Goal: Task Accomplishment & Management: Use online tool/utility

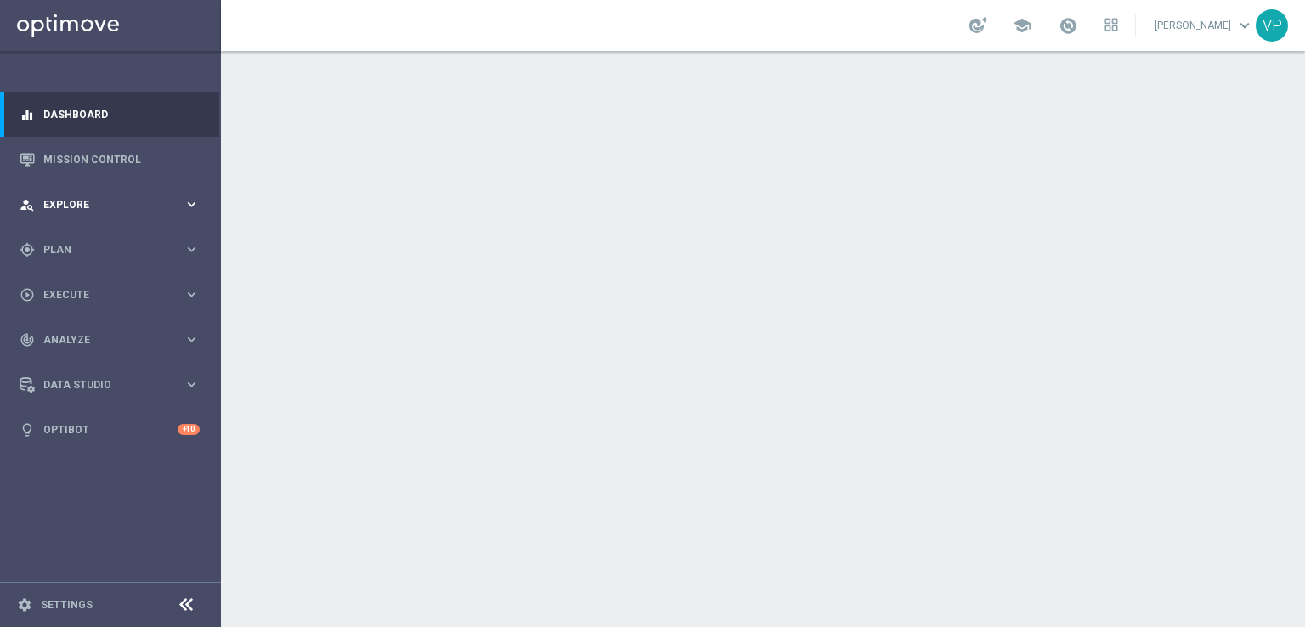
click at [153, 189] on div "person_search Explore keyboard_arrow_right" at bounding box center [109, 204] width 219 height 45
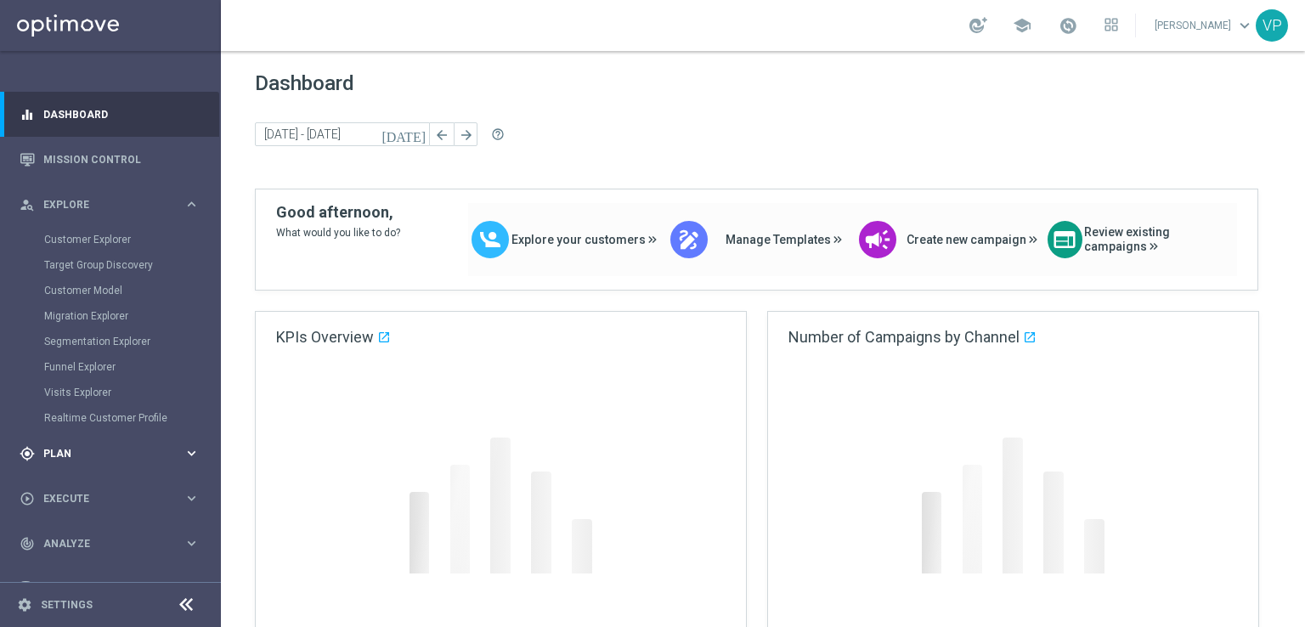
click at [70, 456] on span "Plan" at bounding box center [113, 454] width 140 height 10
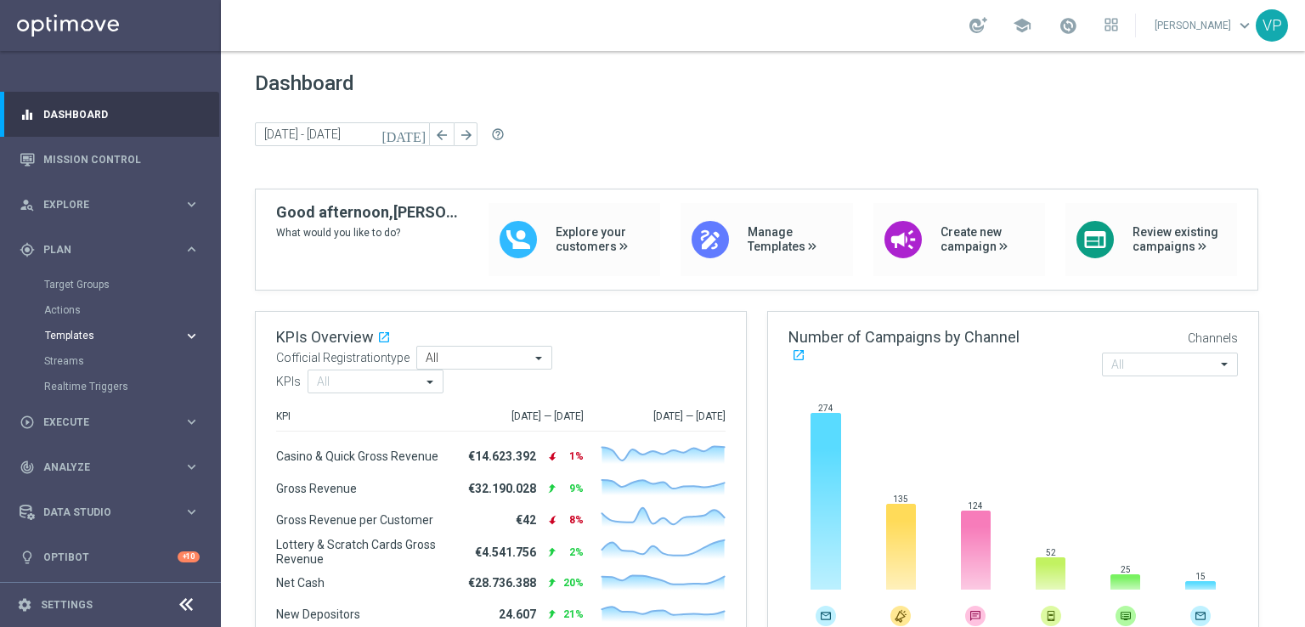
click at [88, 340] on span "Templates" at bounding box center [105, 335] width 121 height 10
click at [85, 362] on link "Optimail" at bounding box center [115, 361] width 124 height 14
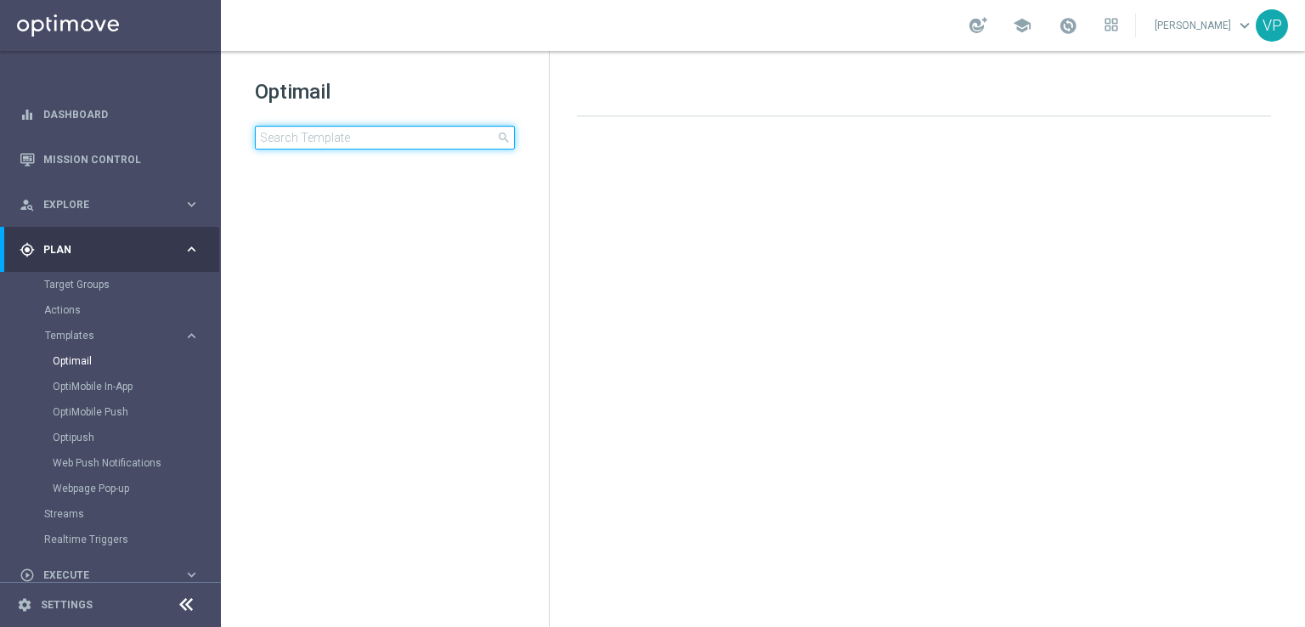
click at [317, 127] on input at bounding box center [385, 138] width 260 height 24
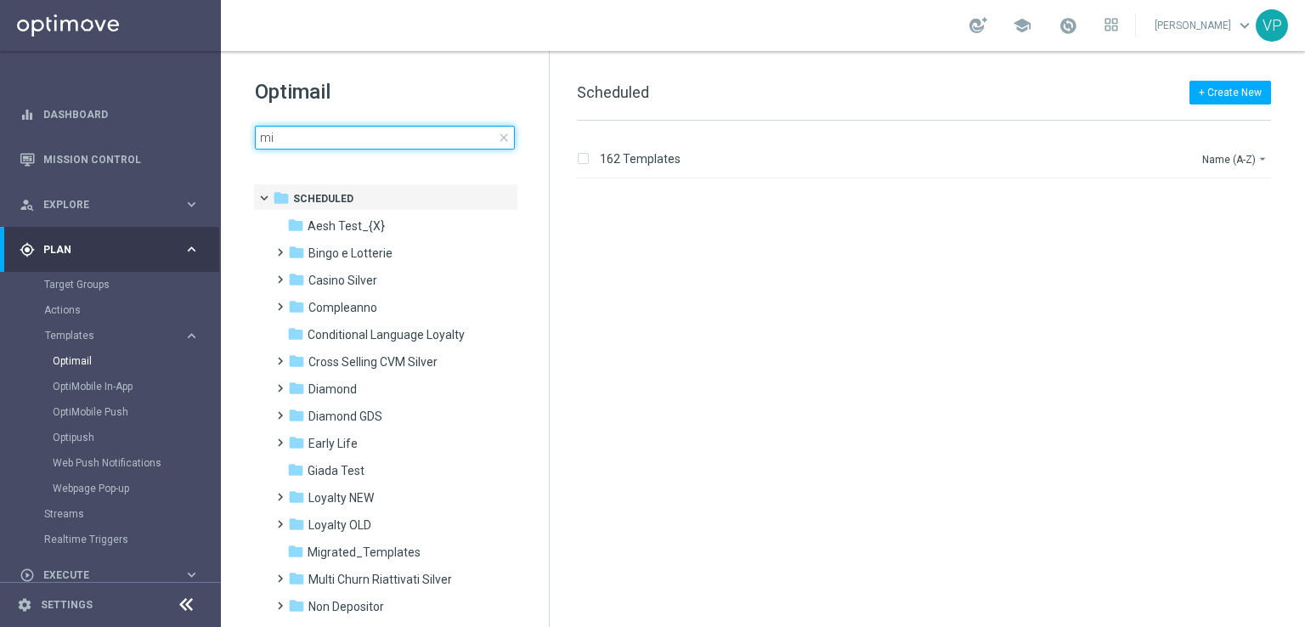
type input "m"
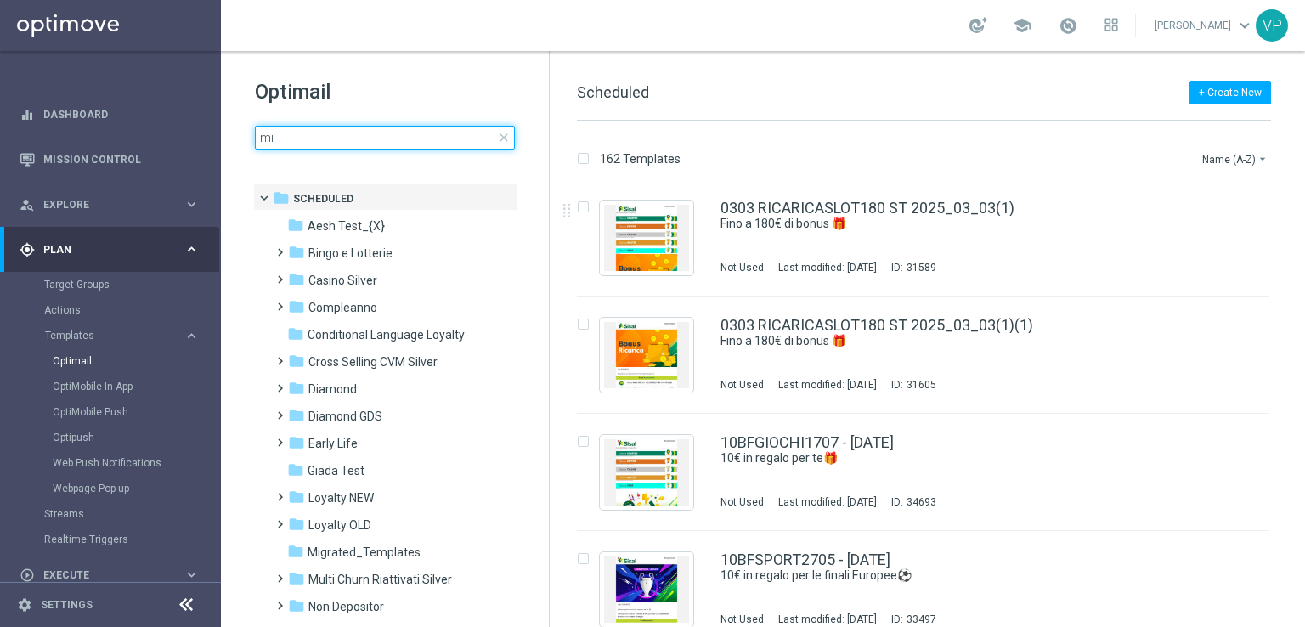
type input "m"
type input "a"
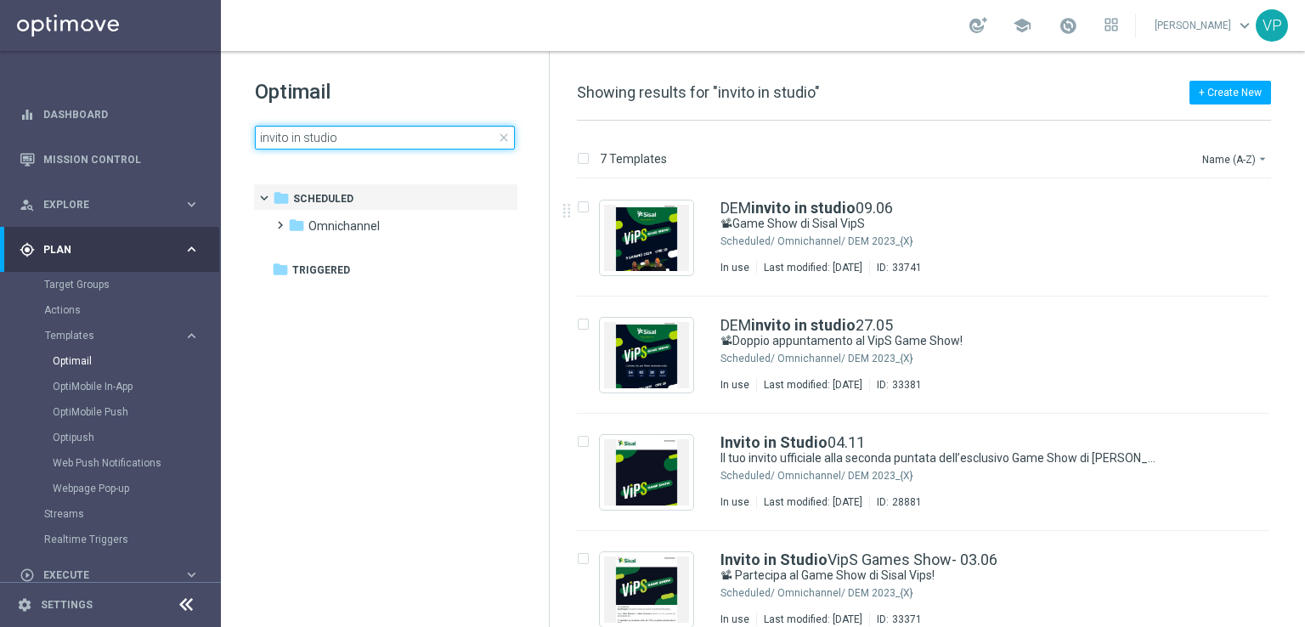
click at [385, 145] on input "invito in studio" at bounding box center [385, 138] width 260 height 24
type input "STUDIO"
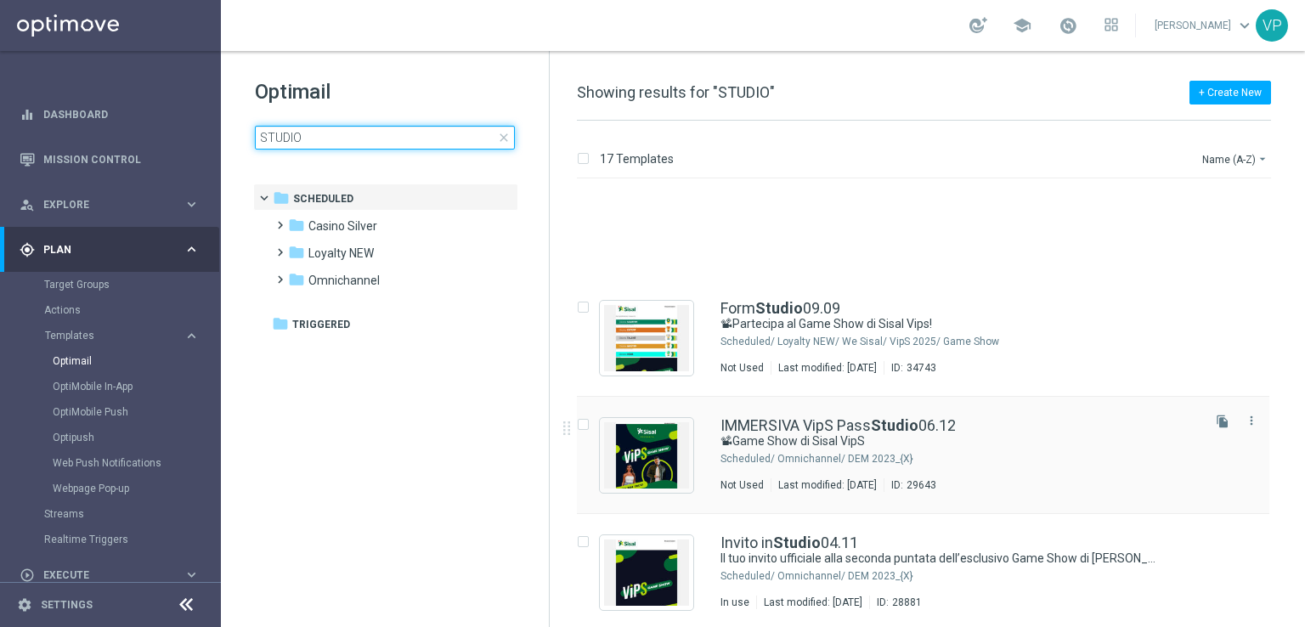
scroll to position [425, 0]
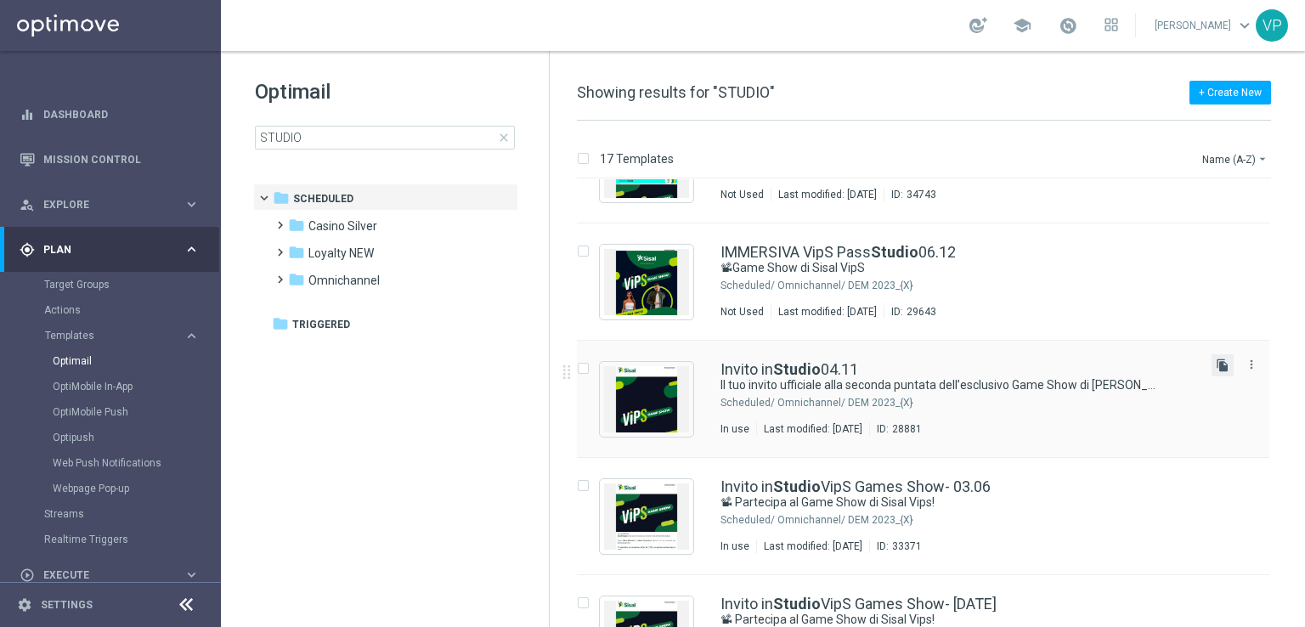
click at [1217, 368] on icon "file_copy" at bounding box center [1223, 366] width 14 height 14
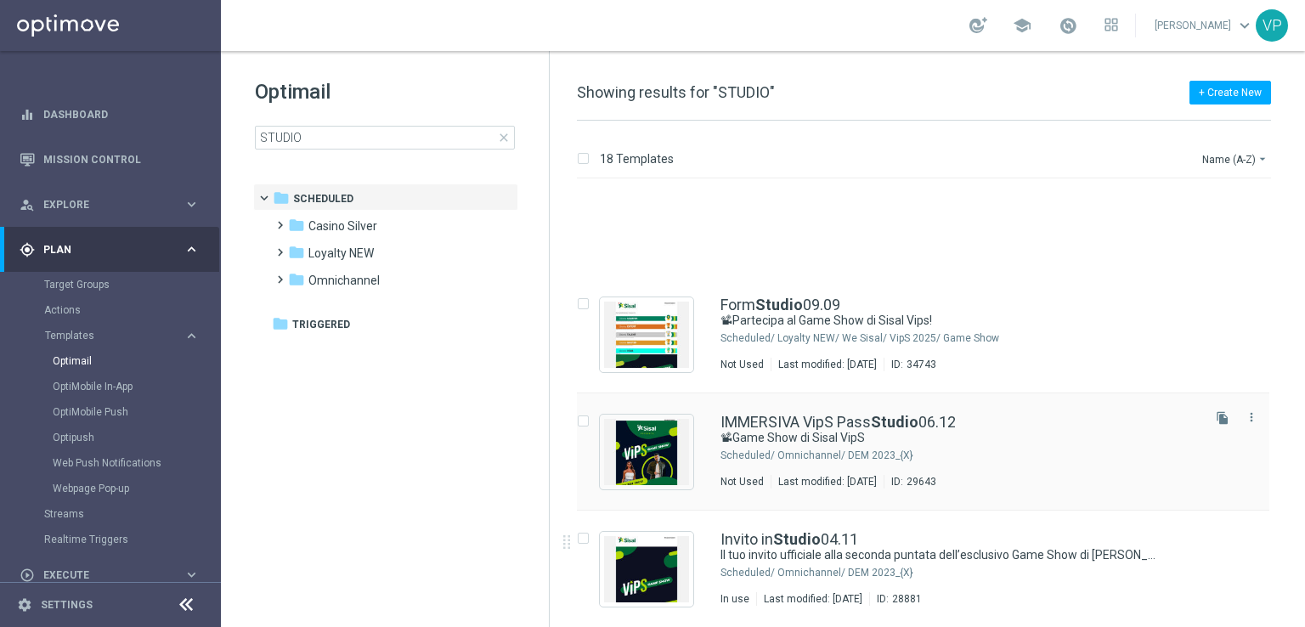
scroll to position [409, 0]
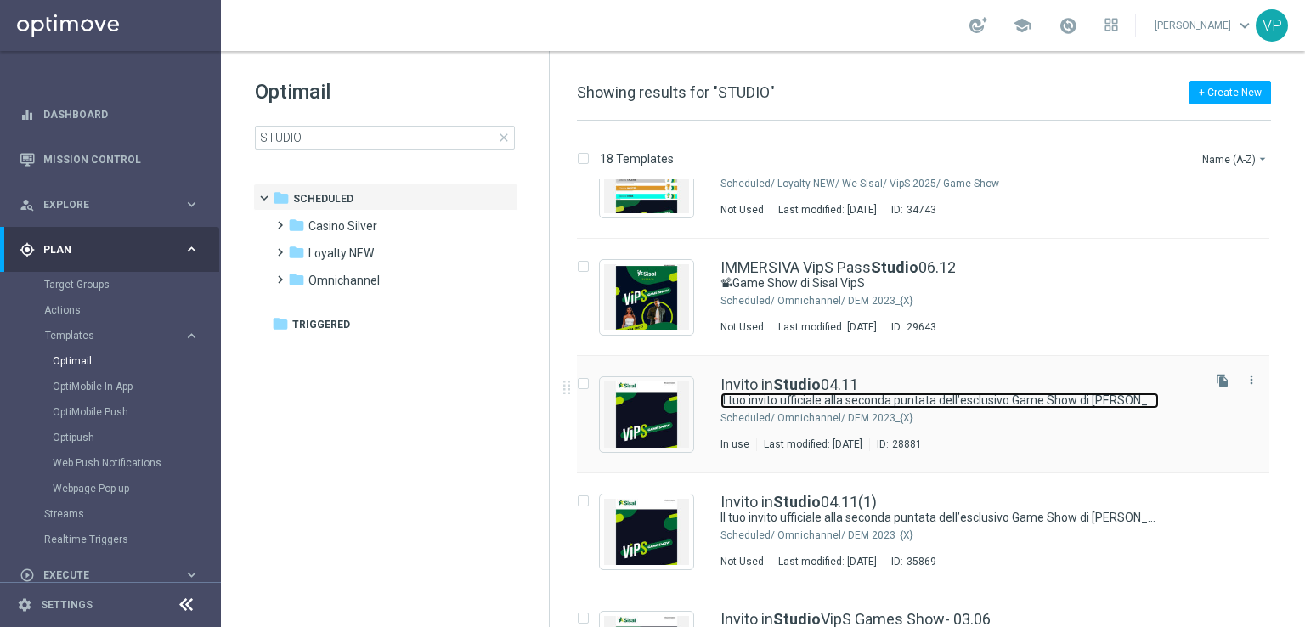
click at [1014, 393] on link "Il tuo invito ufficiale alla seconda puntata dell’esclusivo Game Show di [PERSO…" at bounding box center [939, 401] width 438 height 16
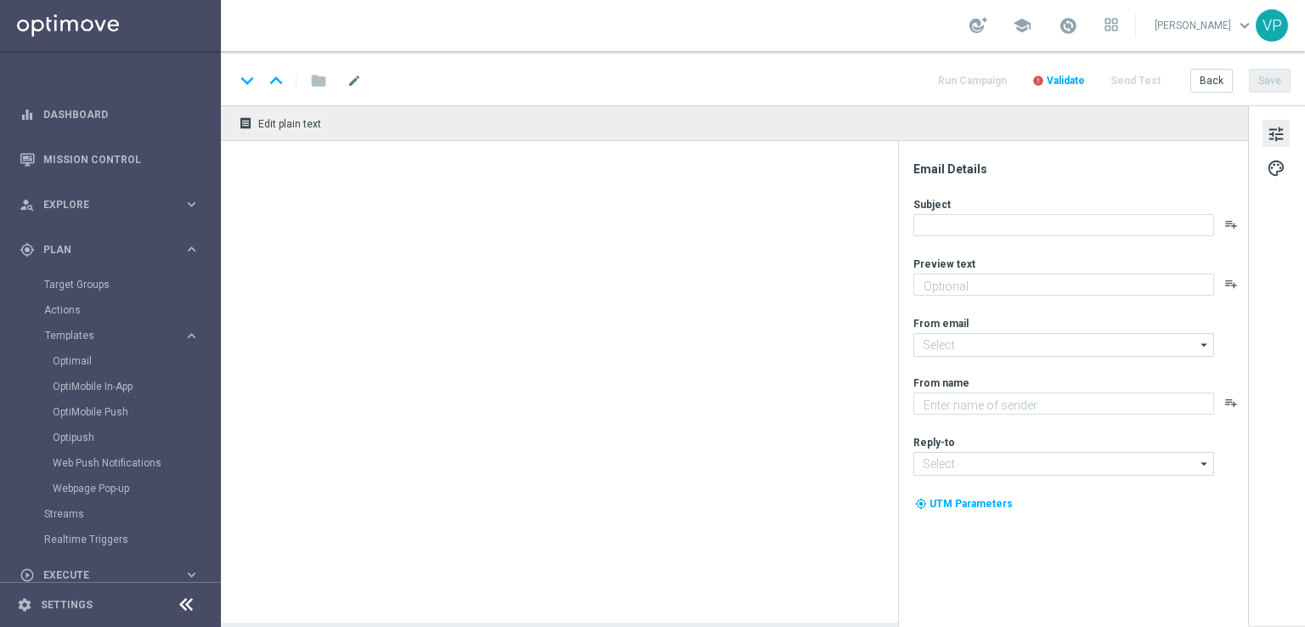
type input "[EMAIL_ADDRESS][DOMAIN_NAME]"
type textarea "Sisal"
type input "[EMAIL_ADDRESS][DOMAIN_NAME]"
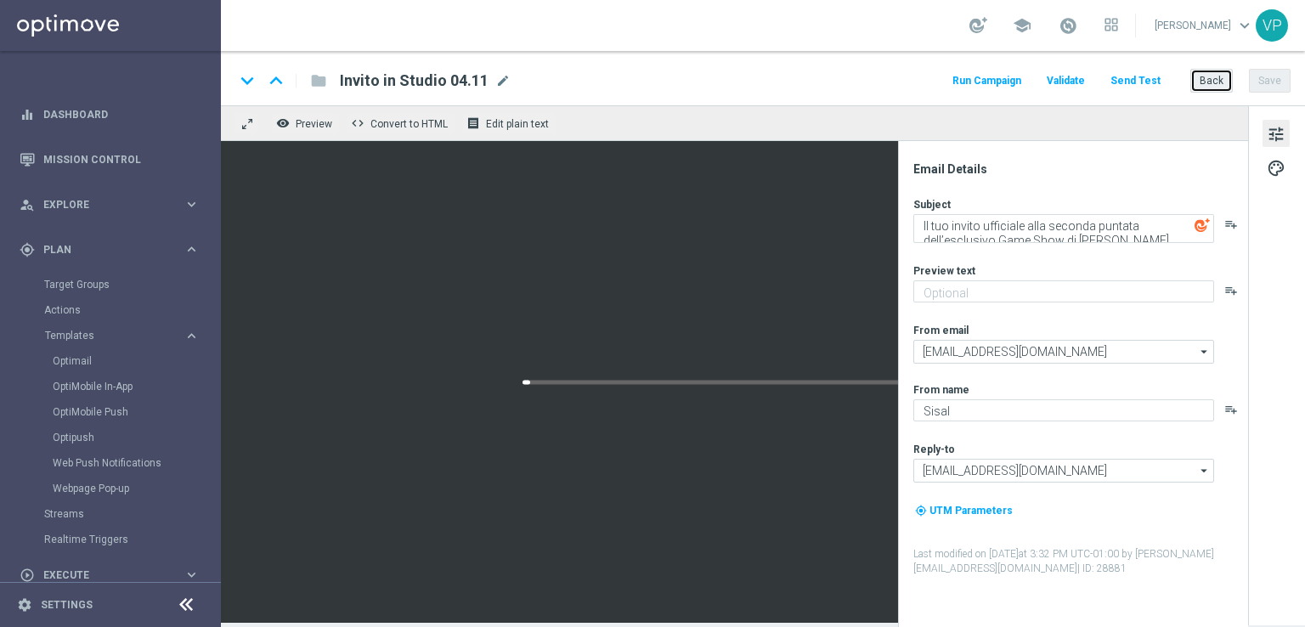
click at [1203, 76] on button "Back" at bounding box center [1211, 81] width 42 height 24
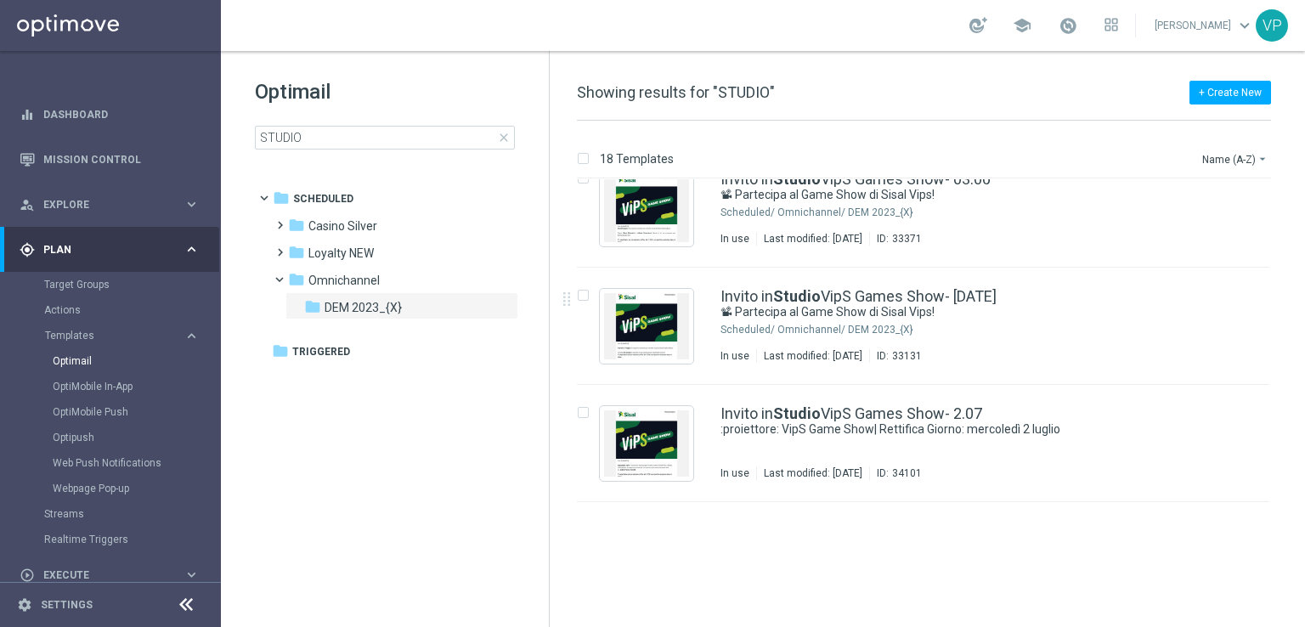
scroll to position [680, 0]
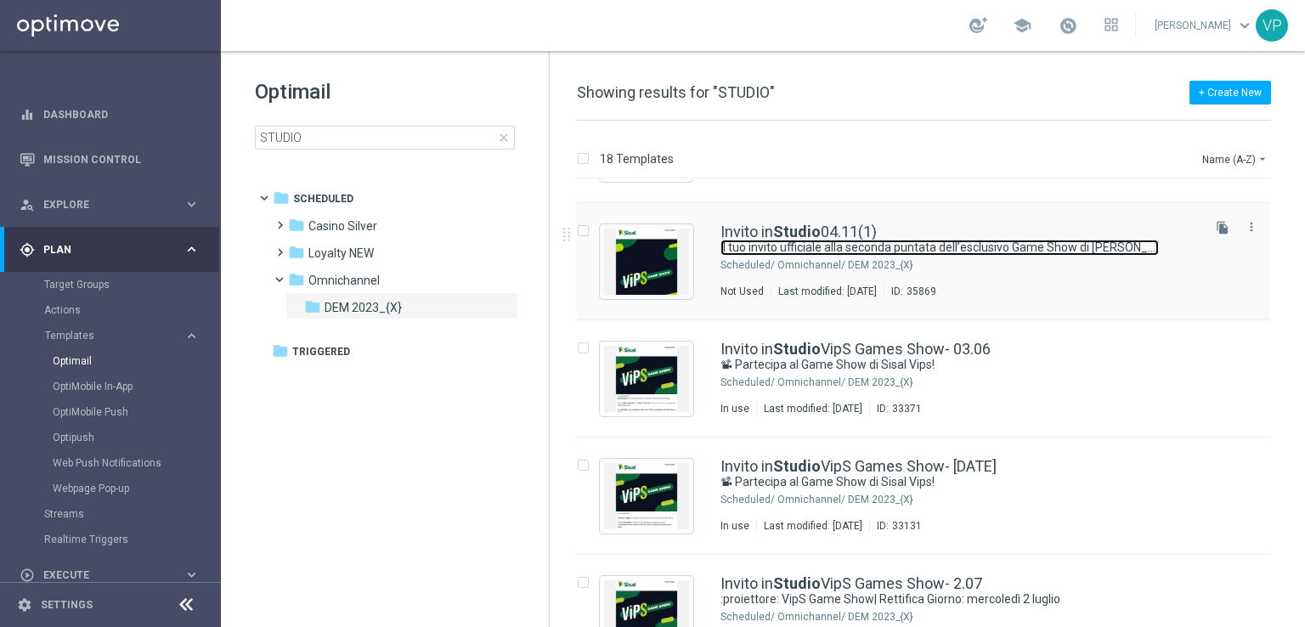
click at [934, 240] on link "Il tuo invito ufficiale alla seconda puntata dell’esclusivo Game Show di [PERSO…" at bounding box center [939, 248] width 438 height 16
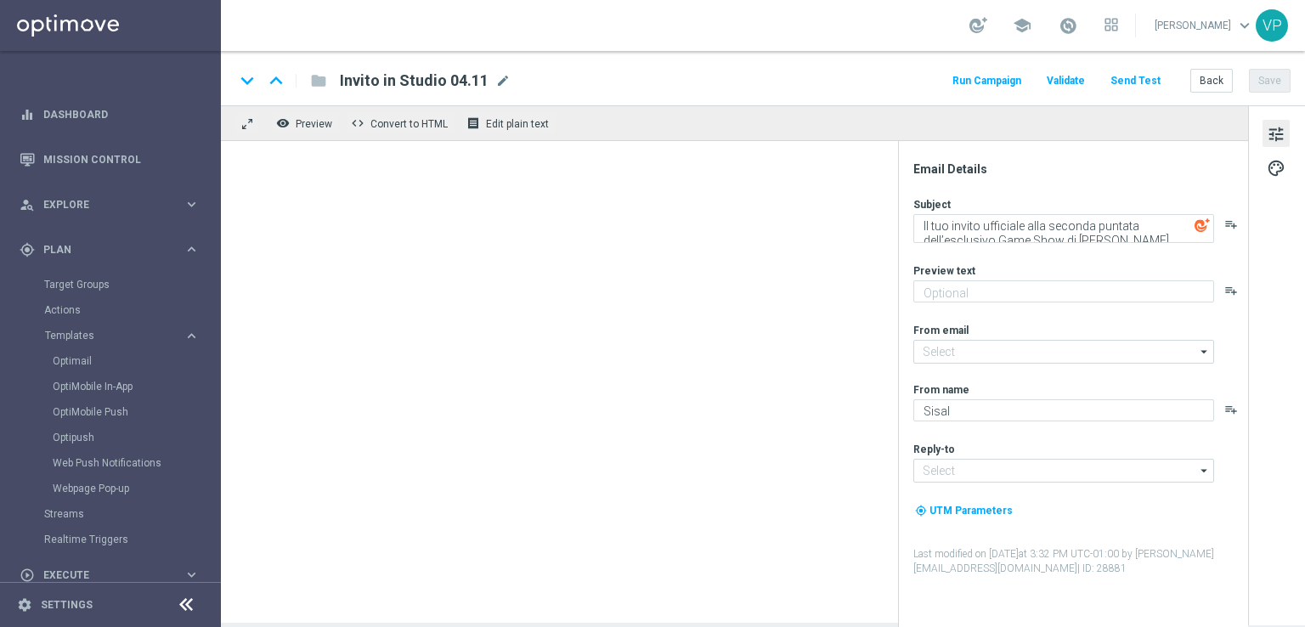
type input "[EMAIL_ADDRESS][DOMAIN_NAME]"
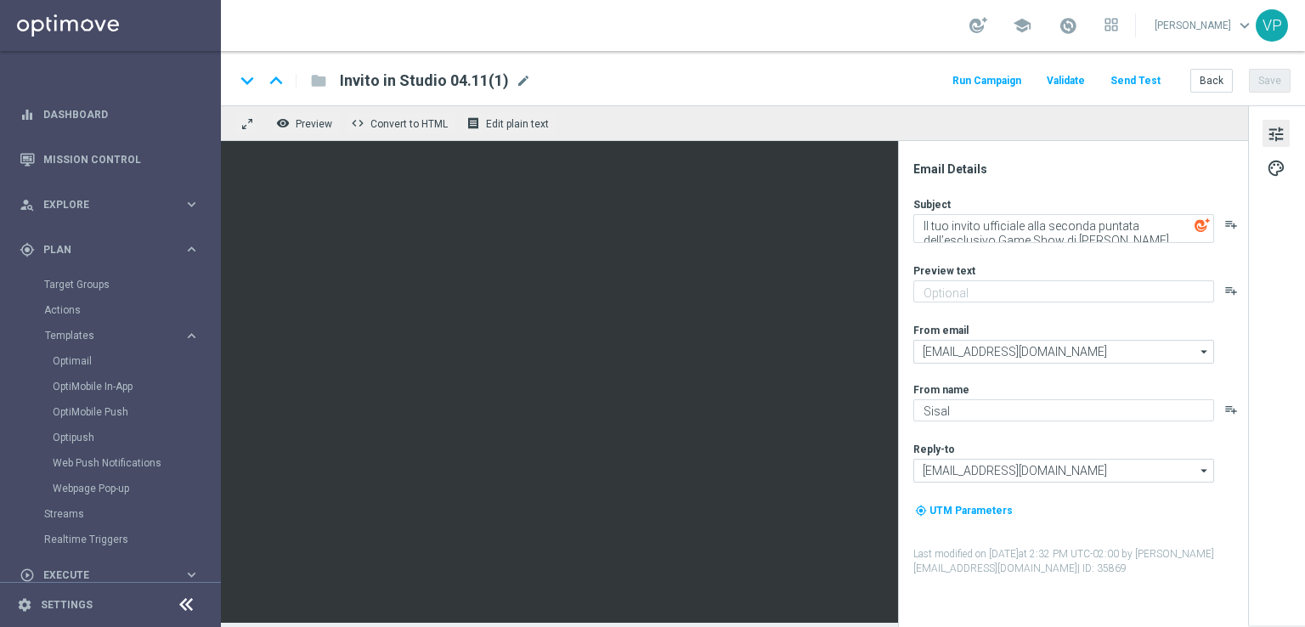
click at [512, 77] on div "Invito in Studio 04.11(1) mode_edit" at bounding box center [435, 81] width 191 height 22
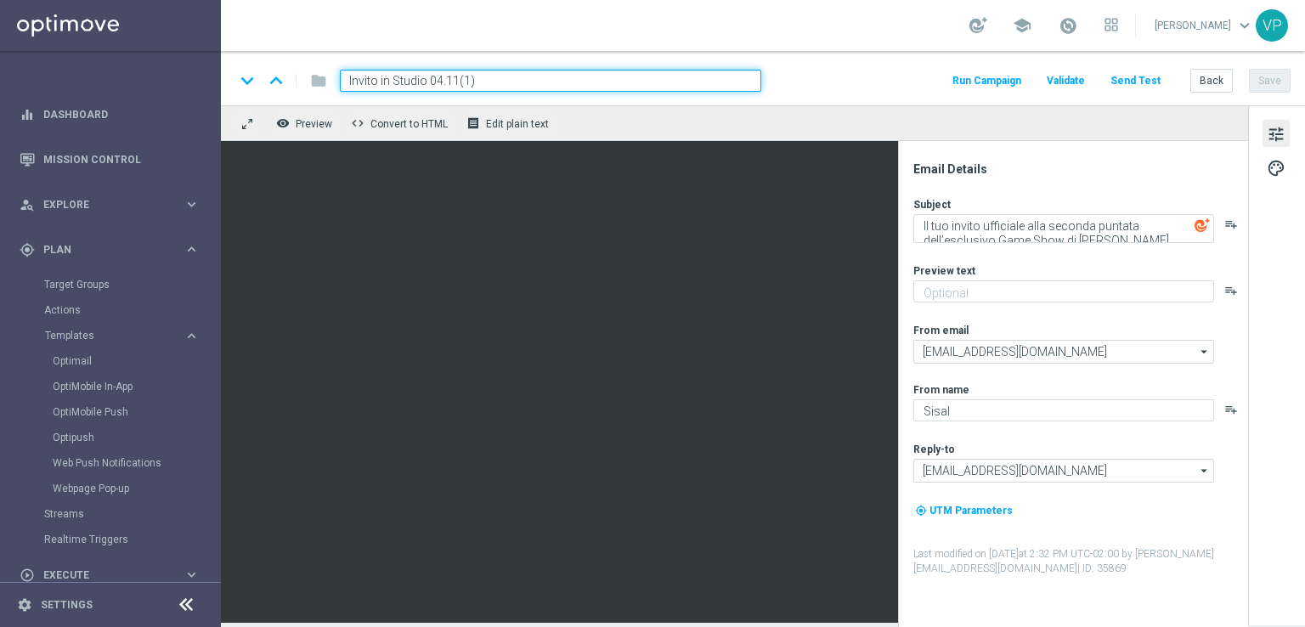
drag, startPoint x: 479, startPoint y: 82, endPoint x: 326, endPoint y: 71, distance: 153.3
click at [334, 71] on div "Invito in Studio 04.11(1)" at bounding box center [543, 81] width 435 height 22
type input "INVITO STUDIO 09.09"
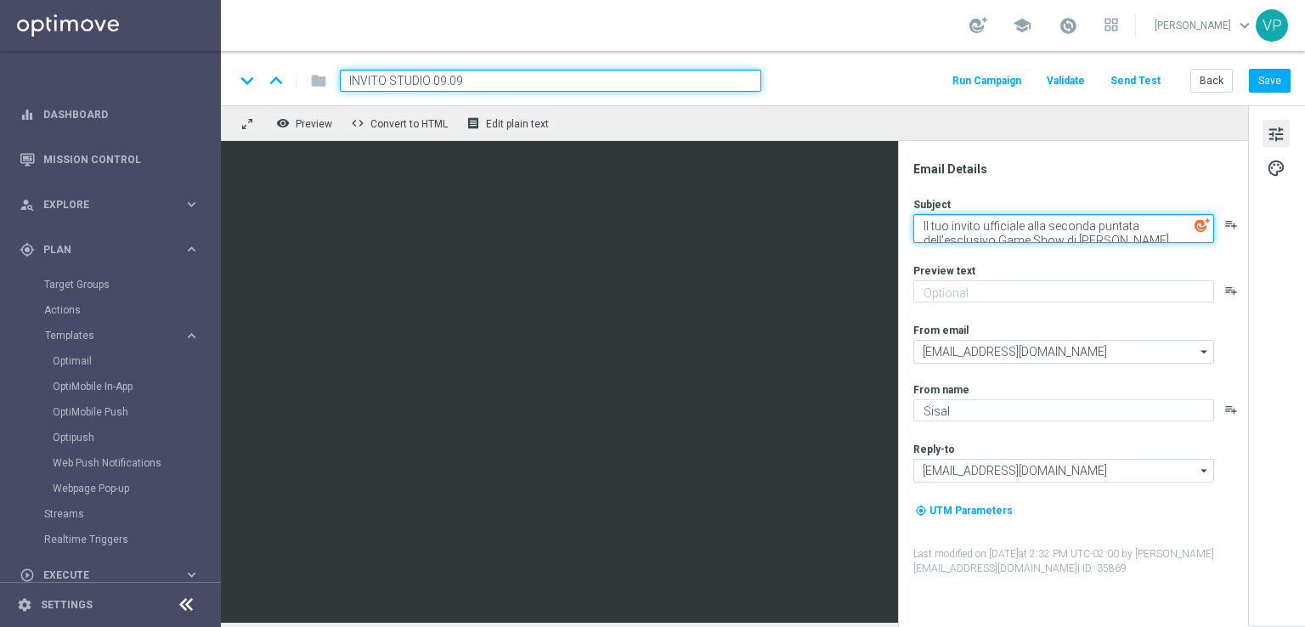
click at [1029, 234] on textarea "Il tuo invito ufficiale alla seconda puntata dell’esclusivo Game Show di [PERSO…" at bounding box center [1063, 228] width 301 height 29
drag, startPoint x: 1050, startPoint y: 227, endPoint x: 1074, endPoint y: 224, distance: 23.9
click at [1078, 221] on textarea "Il tuo invito ufficiale alla seconda puntata dell’esclusivo Game Show di [PERSO…" at bounding box center [1063, 228] width 301 height 29
click at [1074, 224] on textarea "Il tuo invito ufficiale alla seconda puntata dell’esclusivo Game Show di [PERSO…" at bounding box center [1063, 228] width 301 height 29
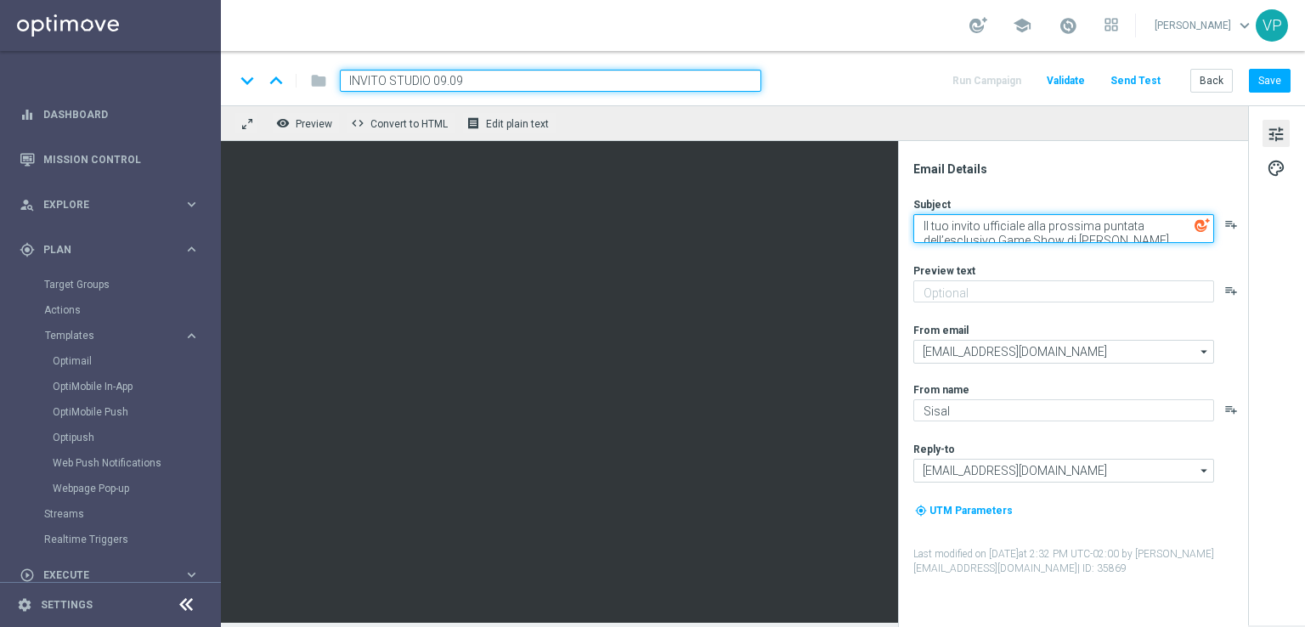
drag, startPoint x: 1145, startPoint y: 225, endPoint x: 1213, endPoint y: 217, distance: 68.4
click at [1213, 217] on div "Il tuo invito ufficiale alla prossima puntata dell’esclusivo Game Show di [PERS…" at bounding box center [1079, 228] width 333 height 29
type textarea "Il tuo invito ufficiale alla prossima puntata del Game Show di [PERSON_NAME]"
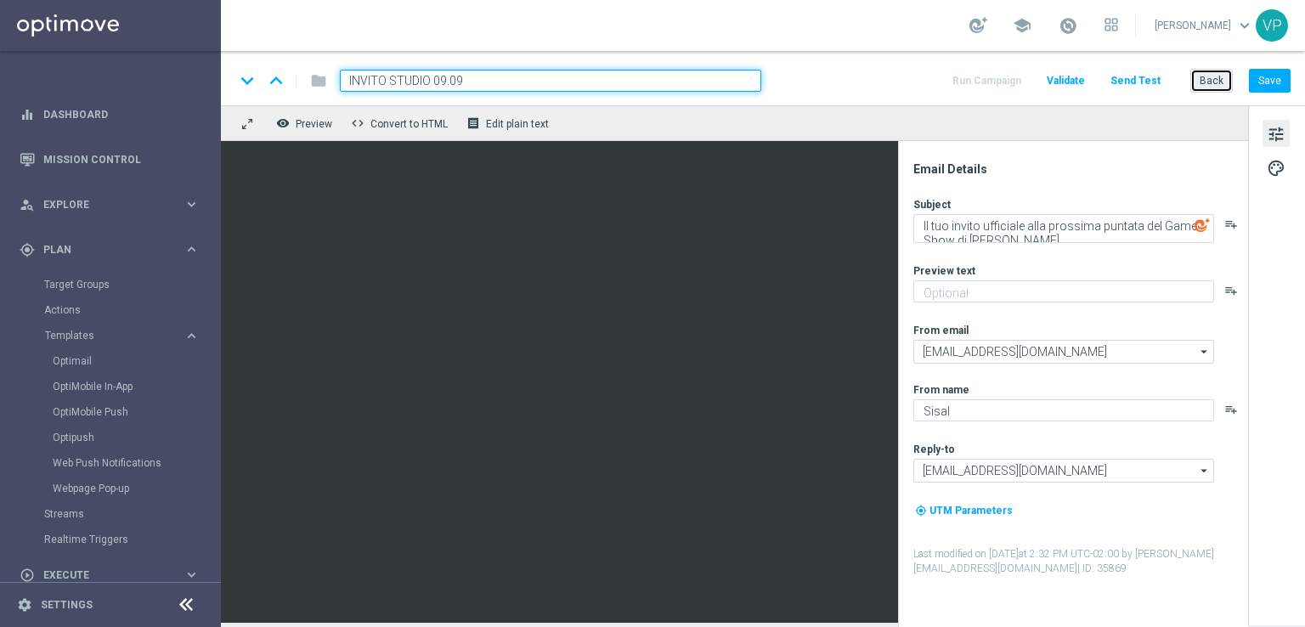
click at [1207, 82] on button "Back" at bounding box center [1211, 81] width 42 height 24
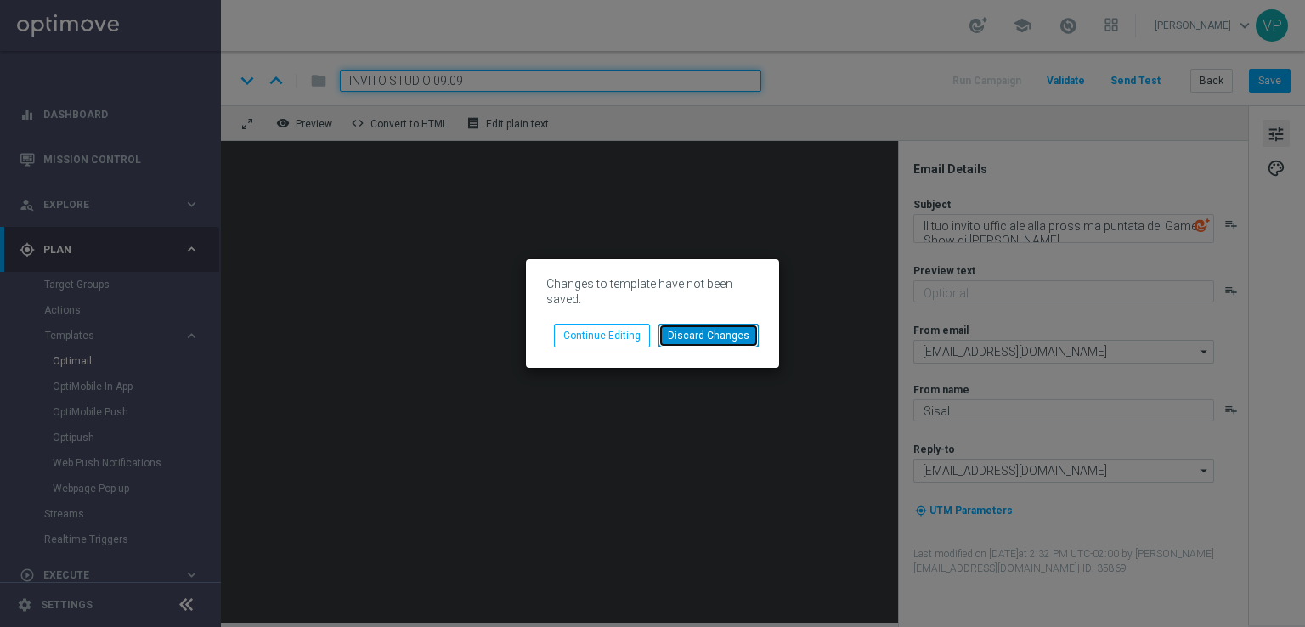
click at [692, 330] on button "Discard Changes" at bounding box center [708, 336] width 100 height 24
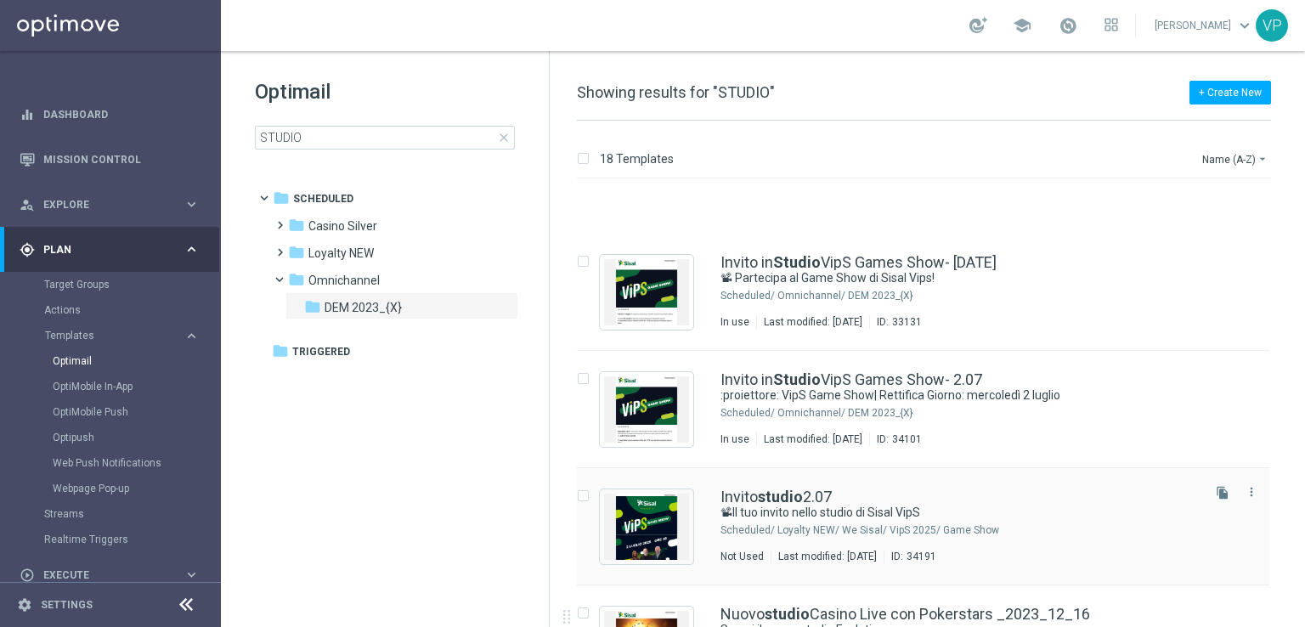
scroll to position [1019, 0]
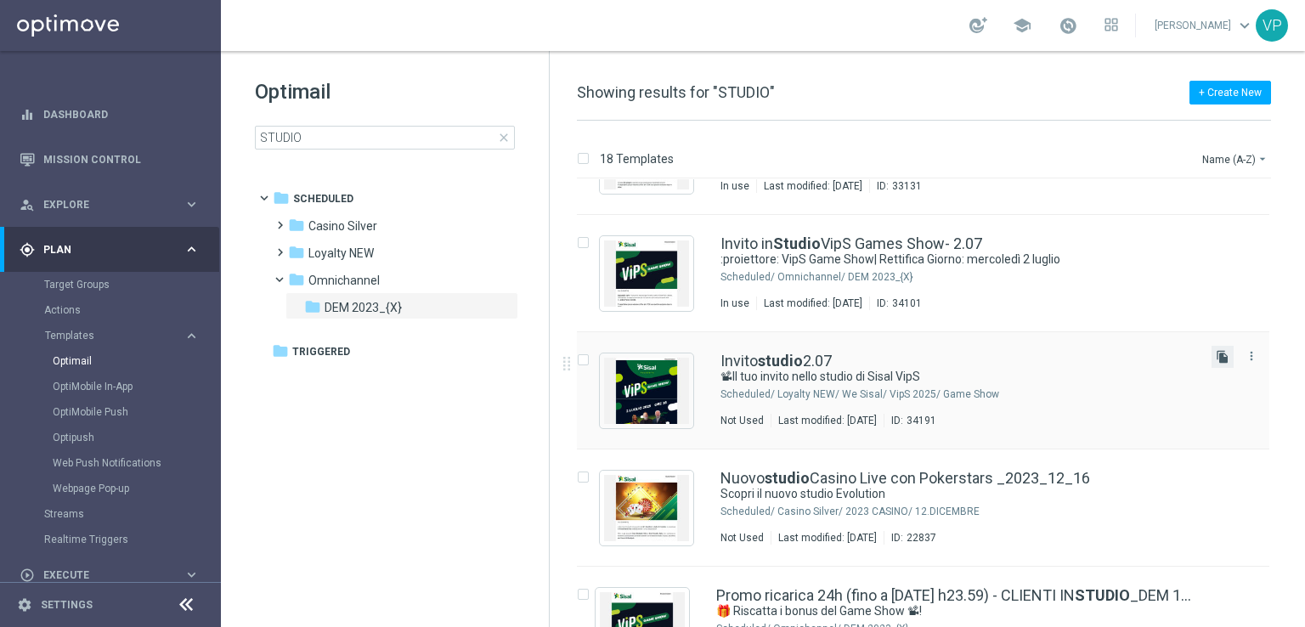
click at [1225, 361] on icon "file_copy" at bounding box center [1223, 357] width 14 height 14
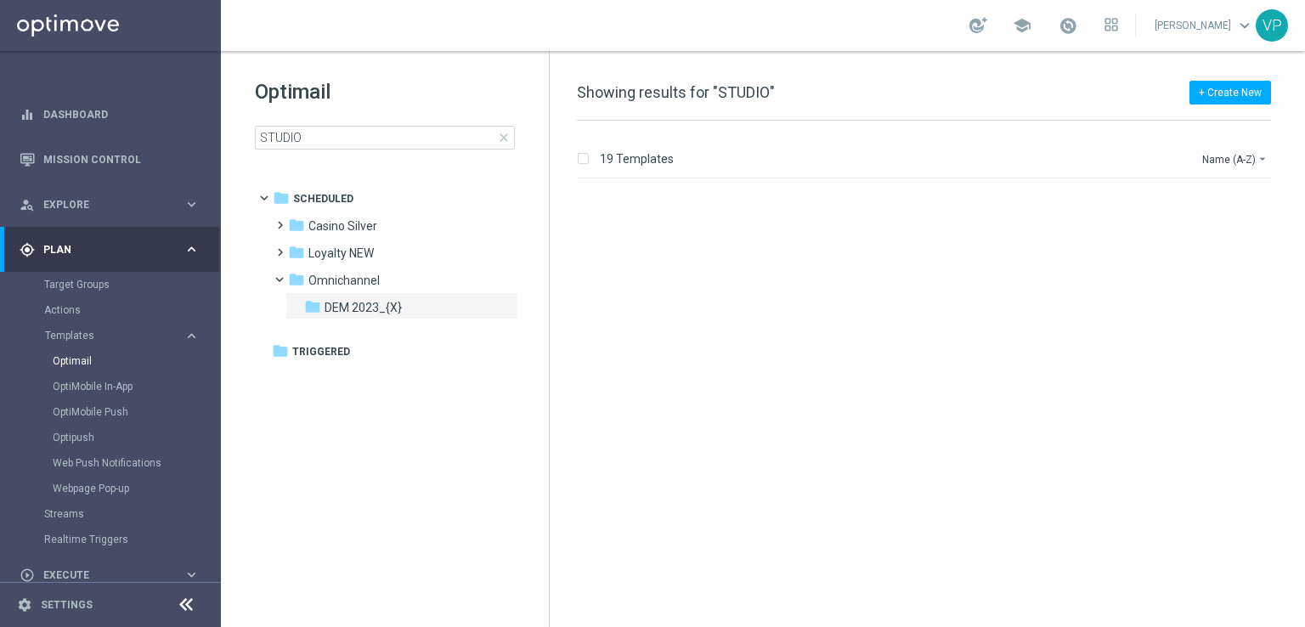
scroll to position [0, 0]
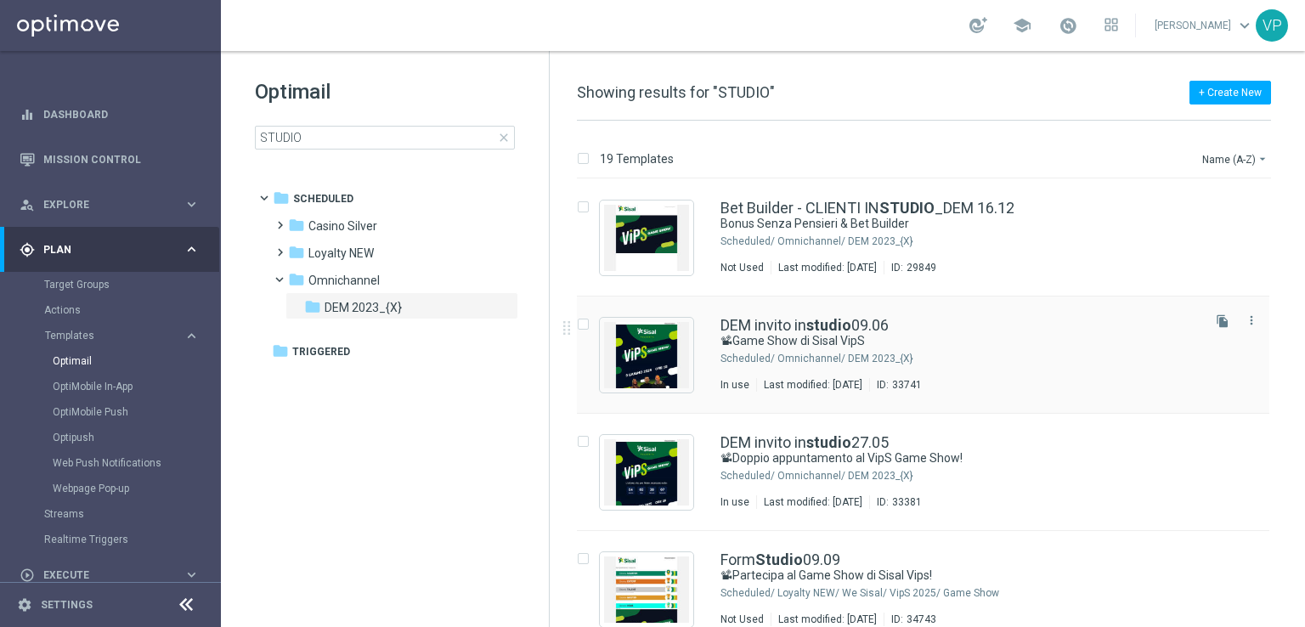
click at [1047, 370] on div "DEM invito in studio 09.06 📽Game Show di Sisal VipS Scheduled/ Omnichannel/ DEM…" at bounding box center [958, 355] width 477 height 74
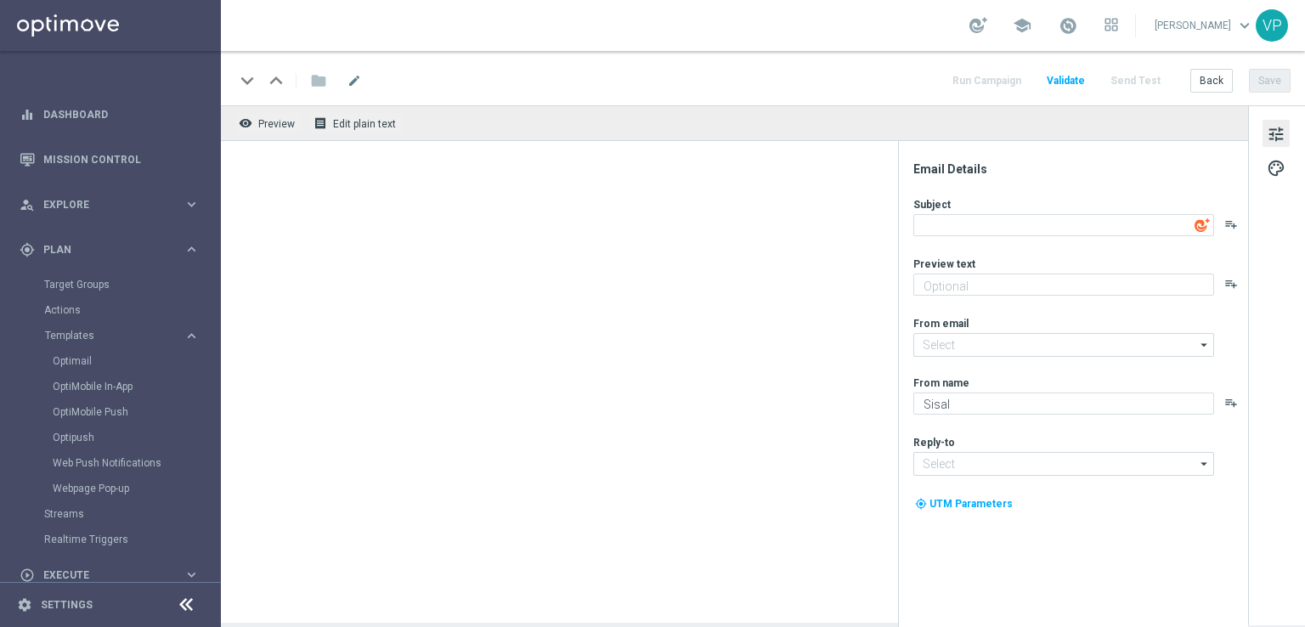
type textarea "📽Game Show di Sisal VipS"
type textarea "Il tuo invito nello studio di Sisal VipS"
type input "[EMAIL_ADDRESS][DOMAIN_NAME]"
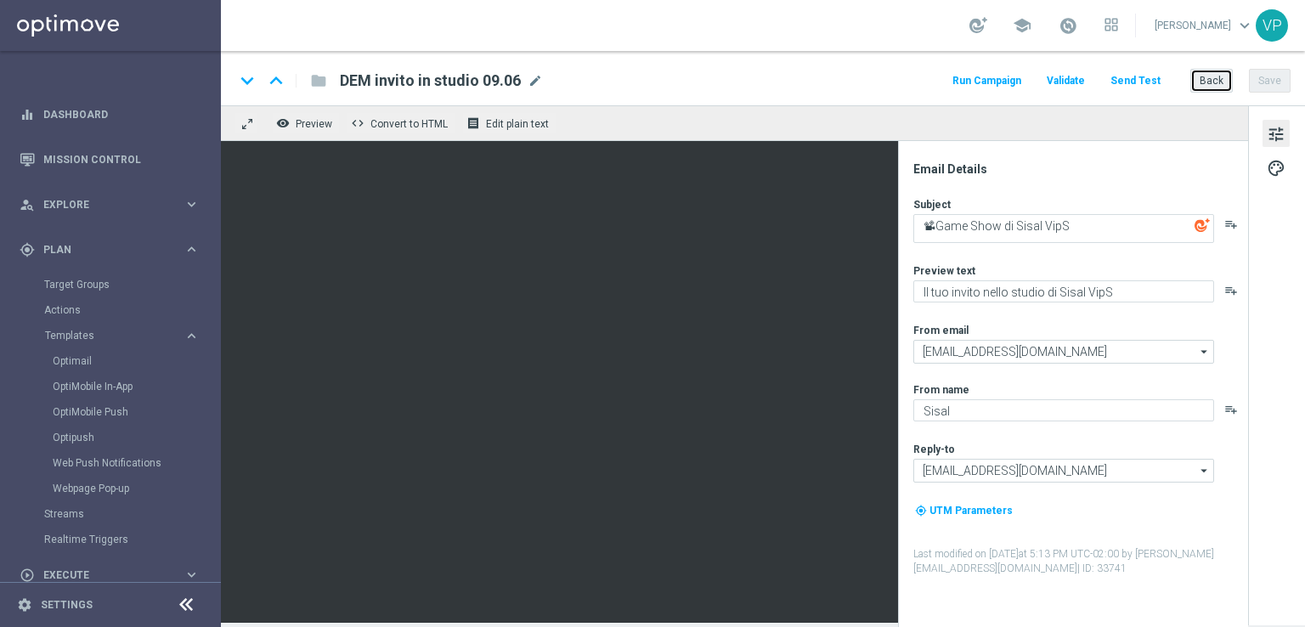
click at [1198, 79] on button "Back" at bounding box center [1211, 81] width 42 height 24
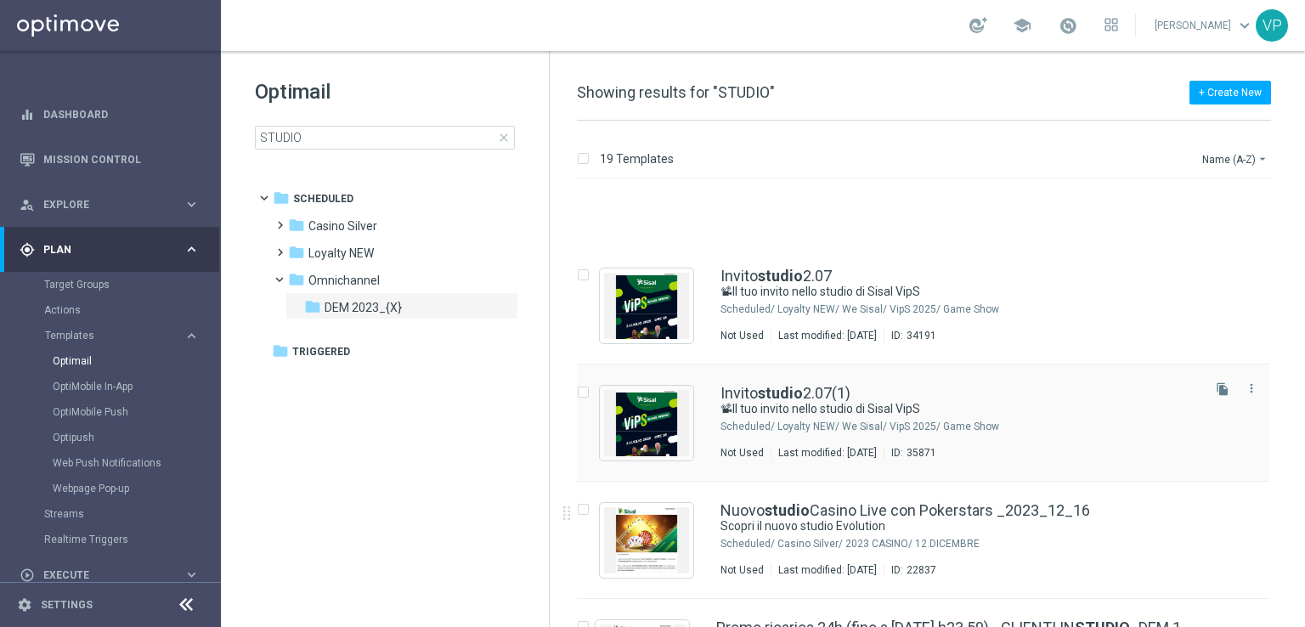
scroll to position [1189, 0]
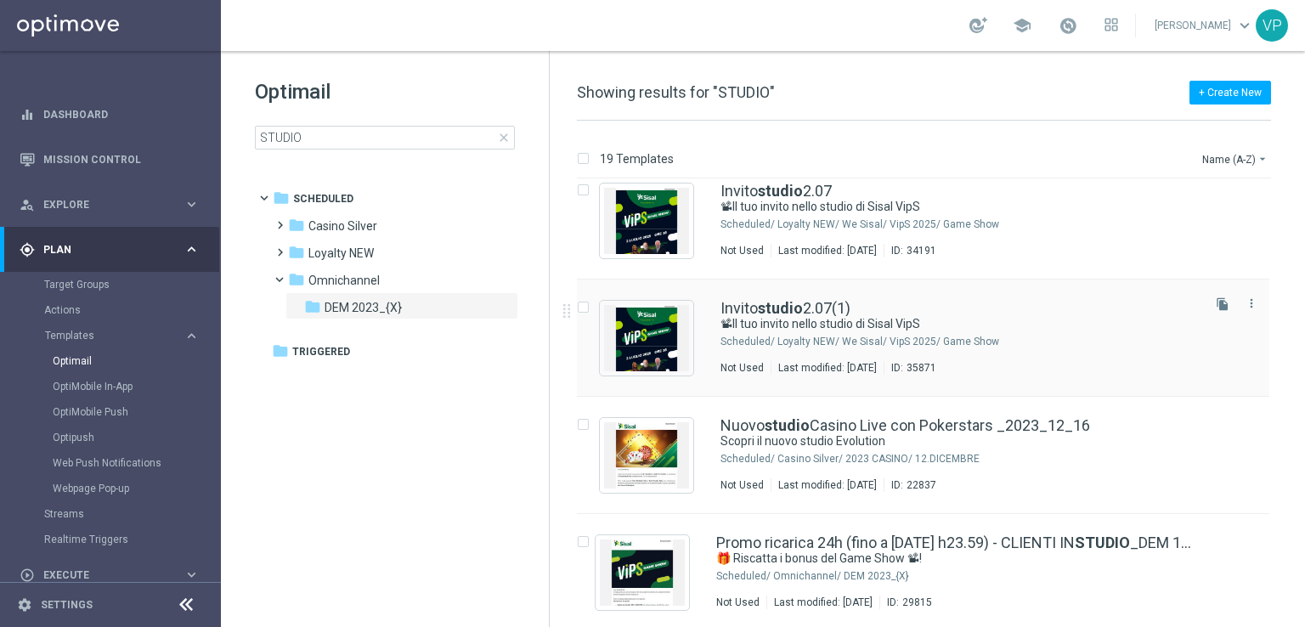
click at [1111, 341] on div "Loyalty NEW/ We Sisal/ VipS 2025/ Game Show" at bounding box center [987, 342] width 421 height 14
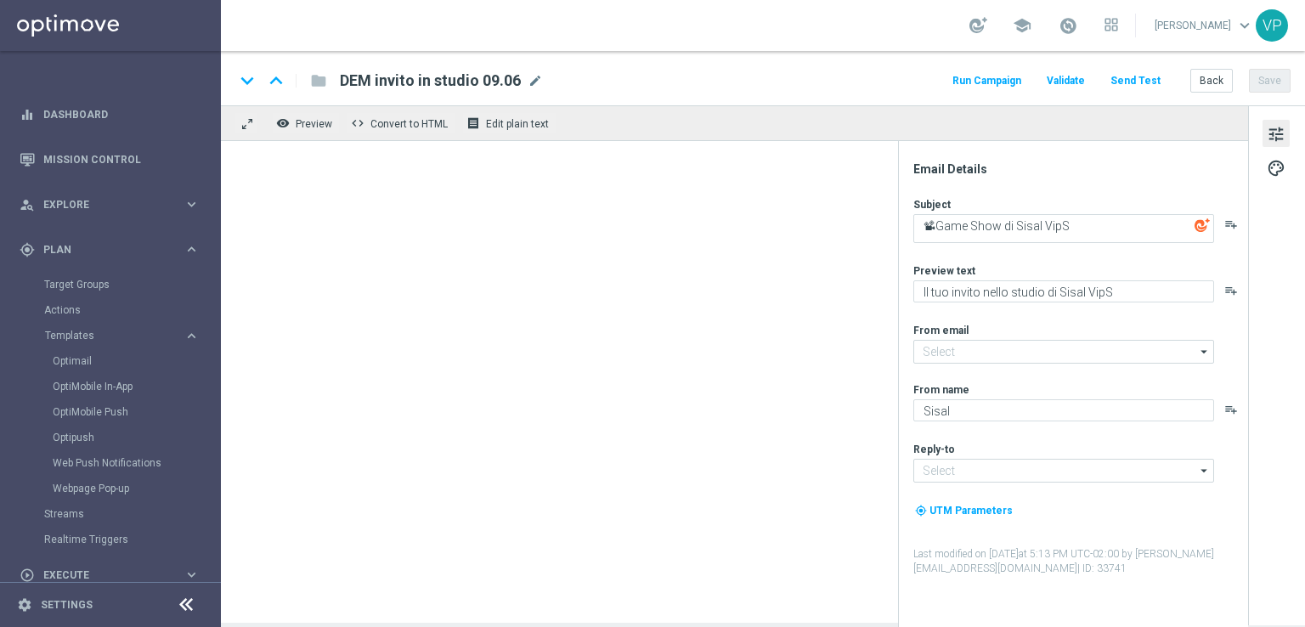
type textarea "📽Il tuo invito nello studio di Sisal VipS"
type textarea "Ti aspettiamo in studio a [GEOGRAPHIC_DATA]"
type input "[EMAIL_ADDRESS][DOMAIN_NAME]"
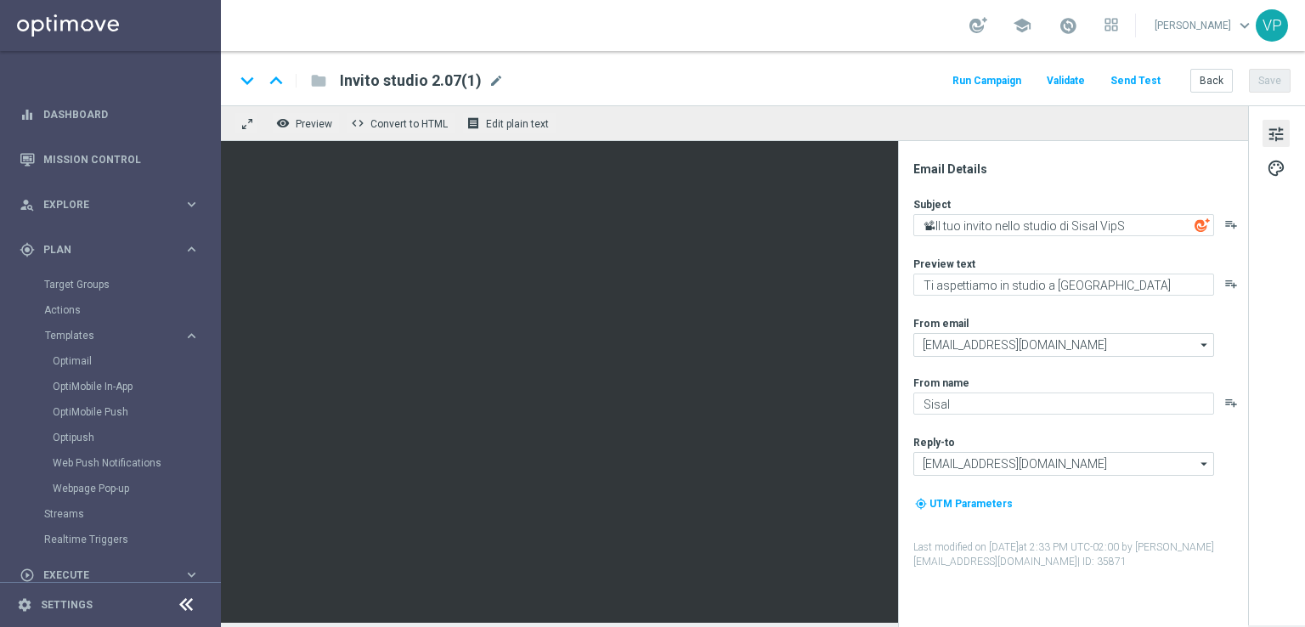
click at [489, 86] on span "mode_edit" at bounding box center [496, 80] width 15 height 15
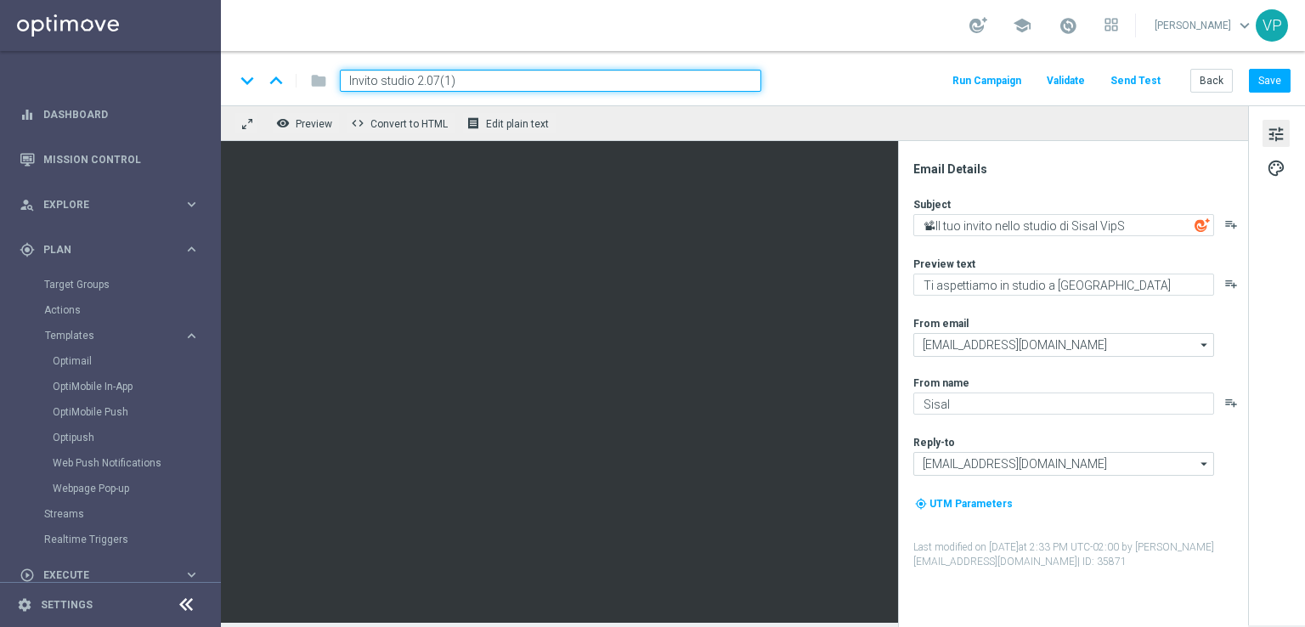
drag, startPoint x: 476, startPoint y: 76, endPoint x: 292, endPoint y: 76, distance: 183.5
click at [302, 76] on div "keyboard_arrow_down keyboard_arrow_up folder Invito studio 2.07(1)" at bounding box center [497, 81] width 527 height 22
type input "INVITO STUDIO 09.09"
click at [779, 100] on div "keyboard_arrow_down keyboard_arrow_up folder INVITO STUDIO 09.09 Run Campaign V…" at bounding box center [763, 78] width 1084 height 54
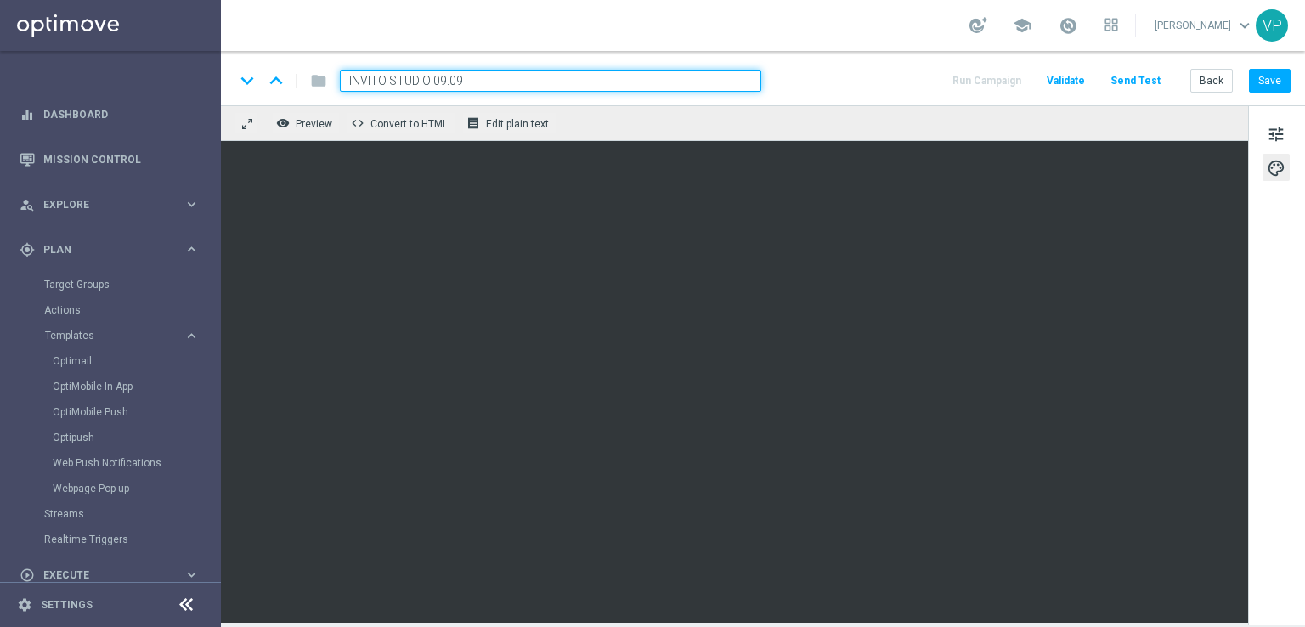
click at [317, 87] on div "folder" at bounding box center [309, 80] width 34 height 27
click at [1075, 25] on span at bounding box center [1068, 25] width 19 height 19
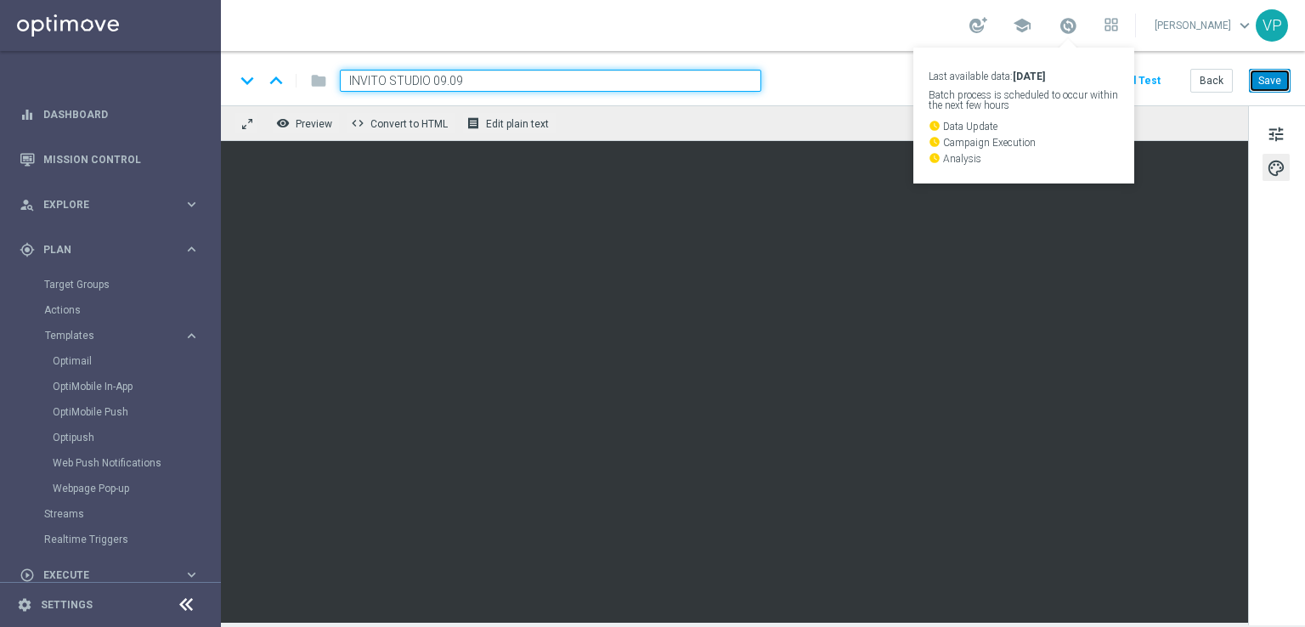
click at [1275, 86] on button "Save" at bounding box center [1270, 81] width 42 height 24
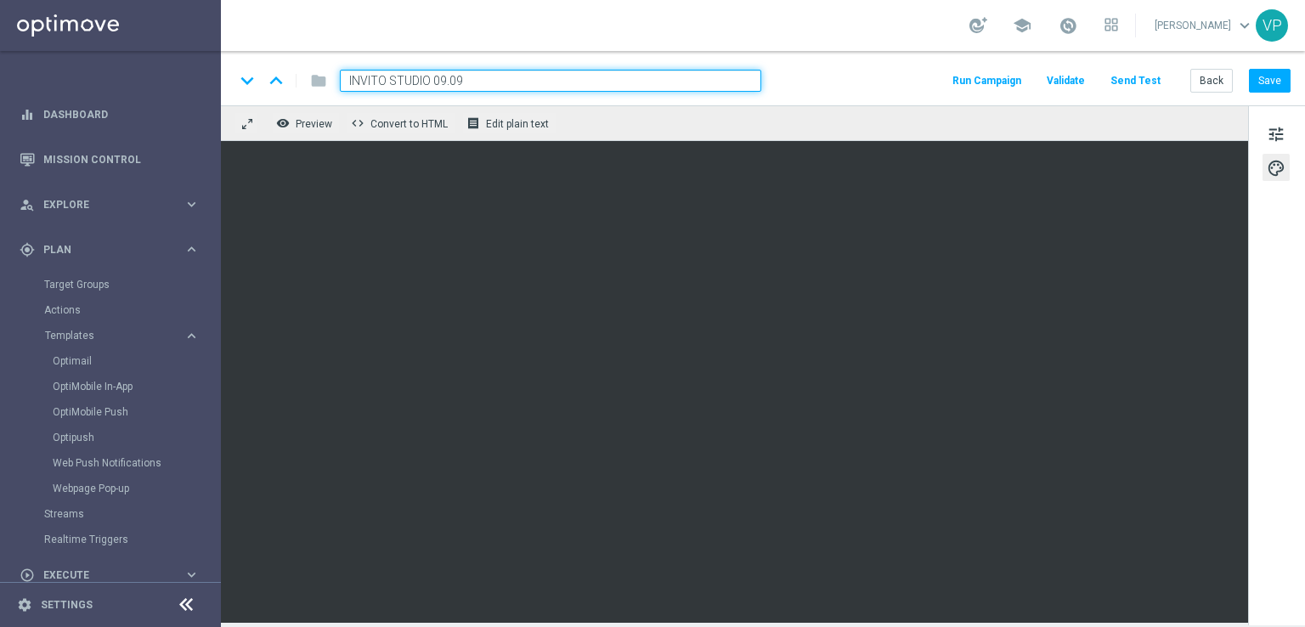
click at [1166, 76] on div "Run Campaign Validate Send Test Back Save" at bounding box center [1120, 81] width 341 height 22
click at [1138, 86] on button "Send Test" at bounding box center [1135, 81] width 55 height 23
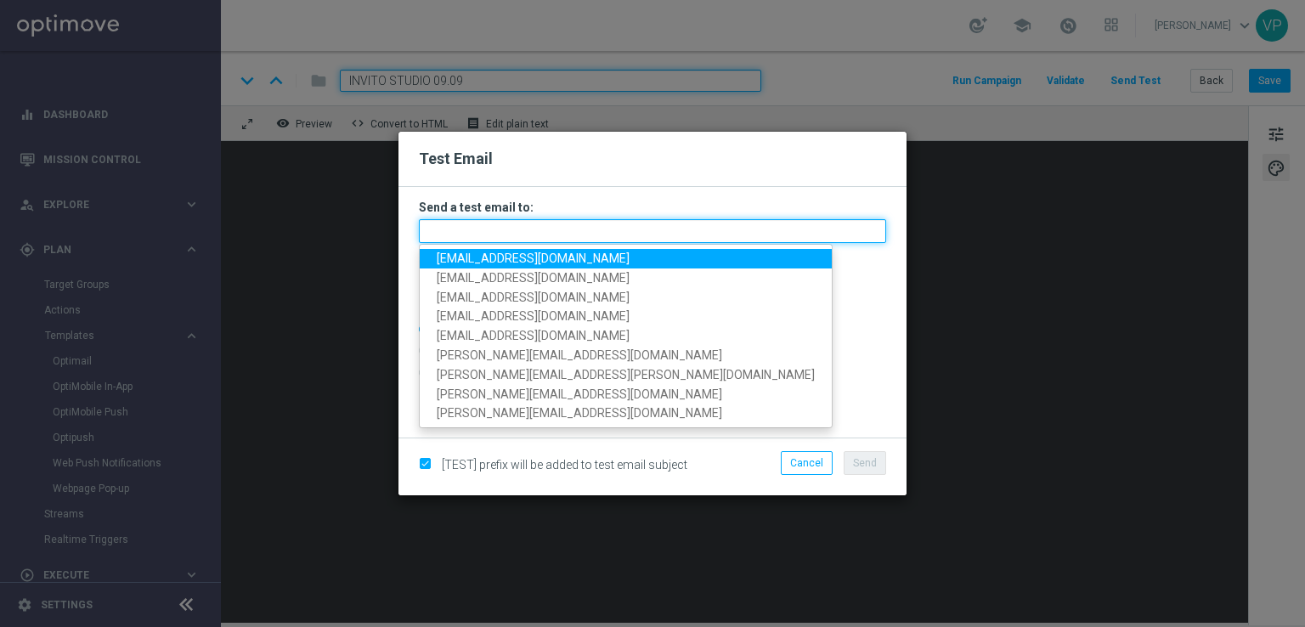
drag, startPoint x: 735, startPoint y: 222, endPoint x: 687, endPoint y: 265, distance: 64.3
click at [734, 222] on input "text" at bounding box center [652, 231] width 467 height 24
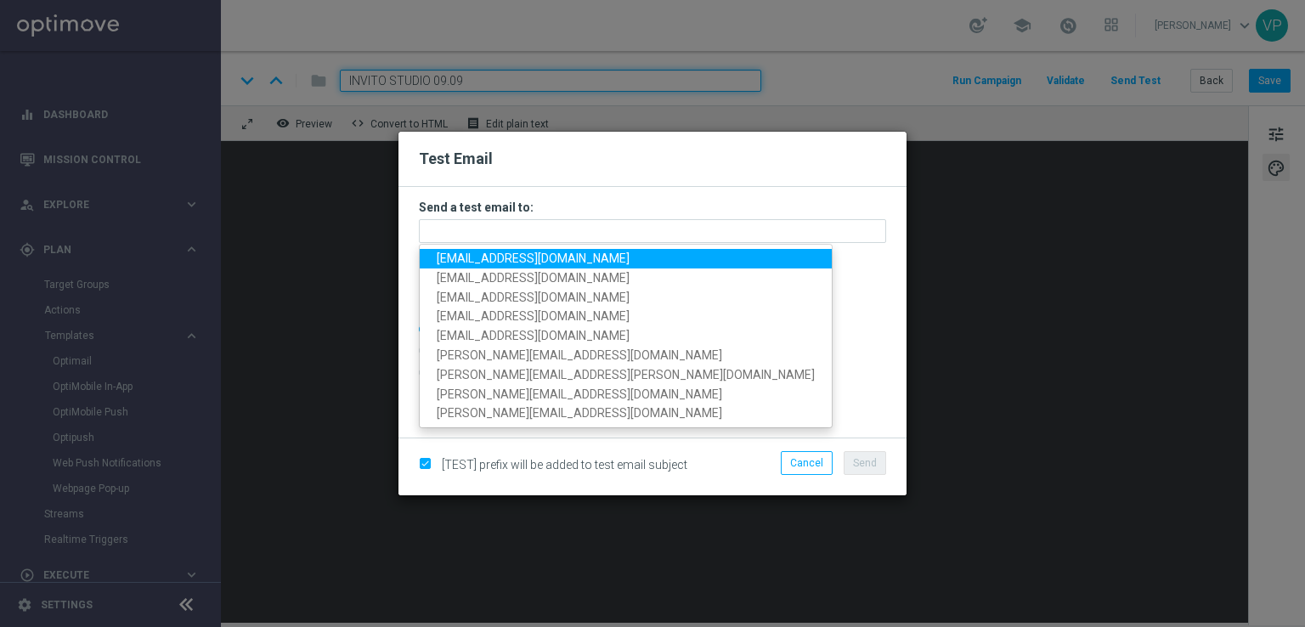
click at [476, 265] on link "[EMAIL_ADDRESS][DOMAIN_NAME]" at bounding box center [626, 259] width 412 height 20
type input "[EMAIL_ADDRESS][DOMAIN_NAME]"
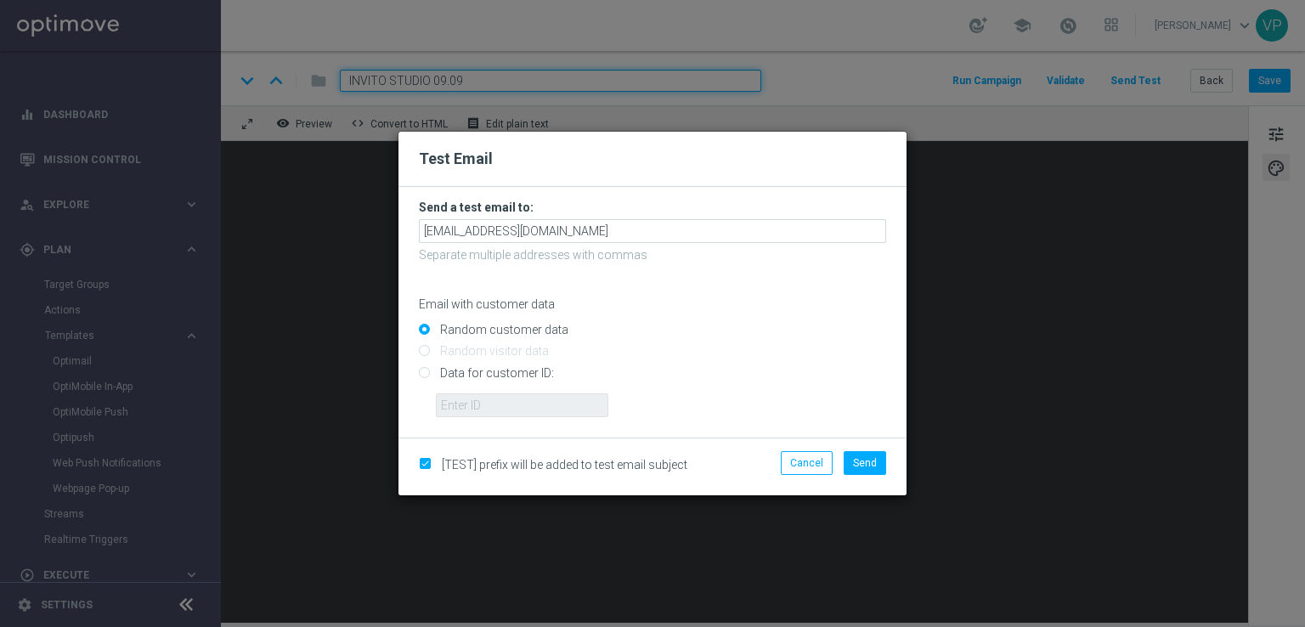
click at [495, 370] on input "Data for customer ID:" at bounding box center [652, 380] width 467 height 24
radio input "true"
click at [523, 402] on input "text" at bounding box center [522, 405] width 172 height 24
type input "3262295"
click at [859, 459] on span "Send" at bounding box center [865, 463] width 24 height 12
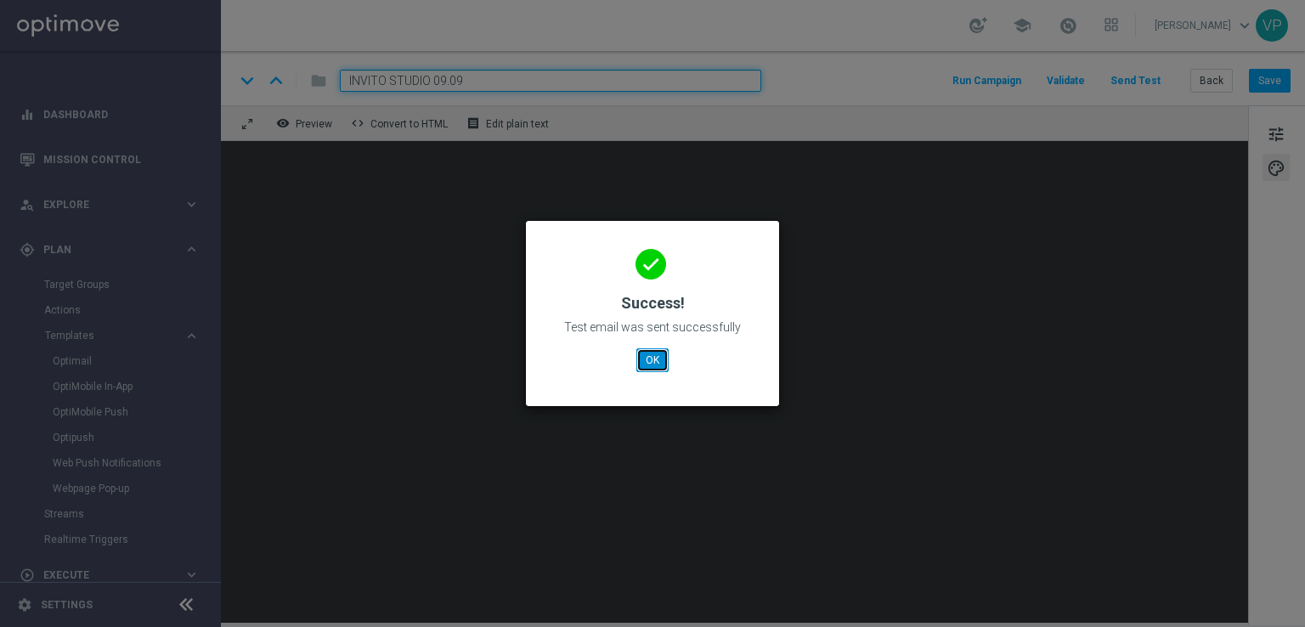
click at [666, 368] on button "OK" at bounding box center [652, 360] width 32 height 24
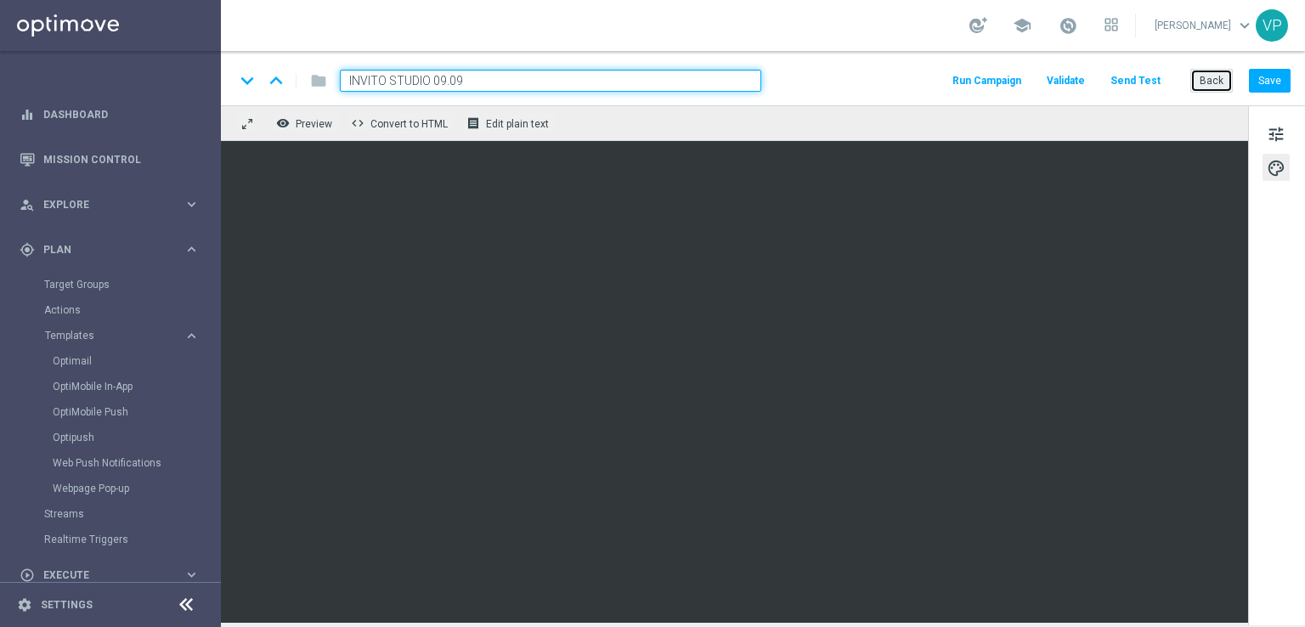
click at [1200, 76] on button "Back" at bounding box center [1211, 81] width 42 height 24
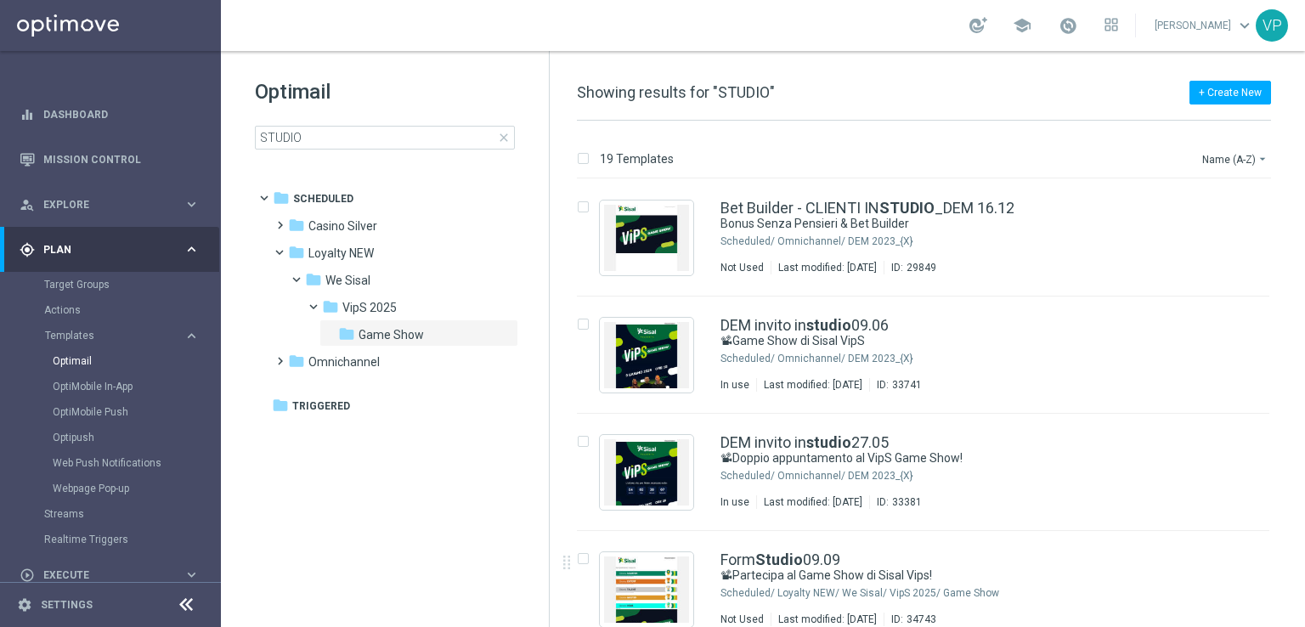
click at [394, 546] on tree-viewport "folder Scheduled more_vert folder Casino Silver more_vert" at bounding box center [400, 404] width 294 height 440
